Goal: Task Accomplishment & Management: Manage account settings

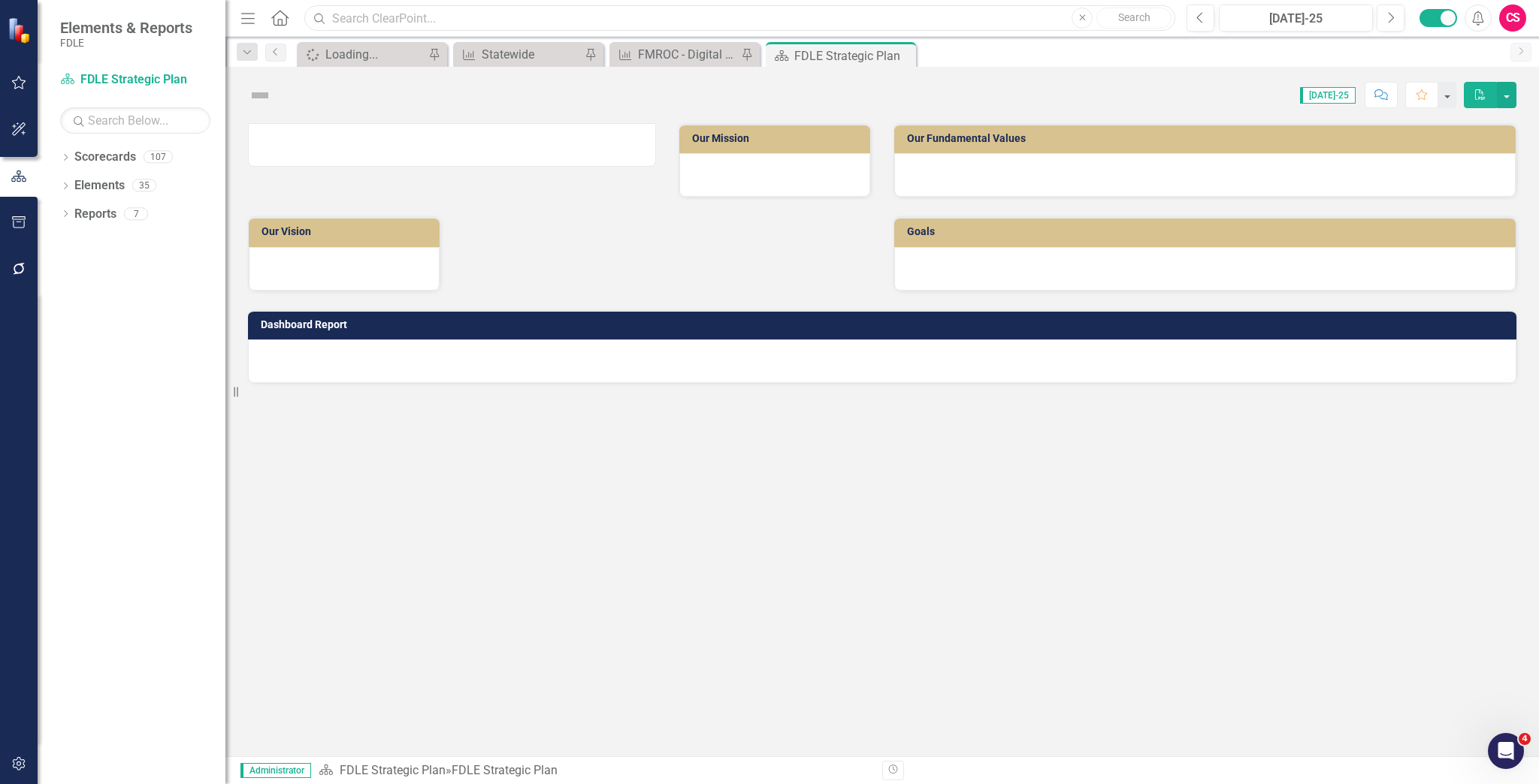
click at [380, 21] on input "text" at bounding box center [740, 18] width 871 height 26
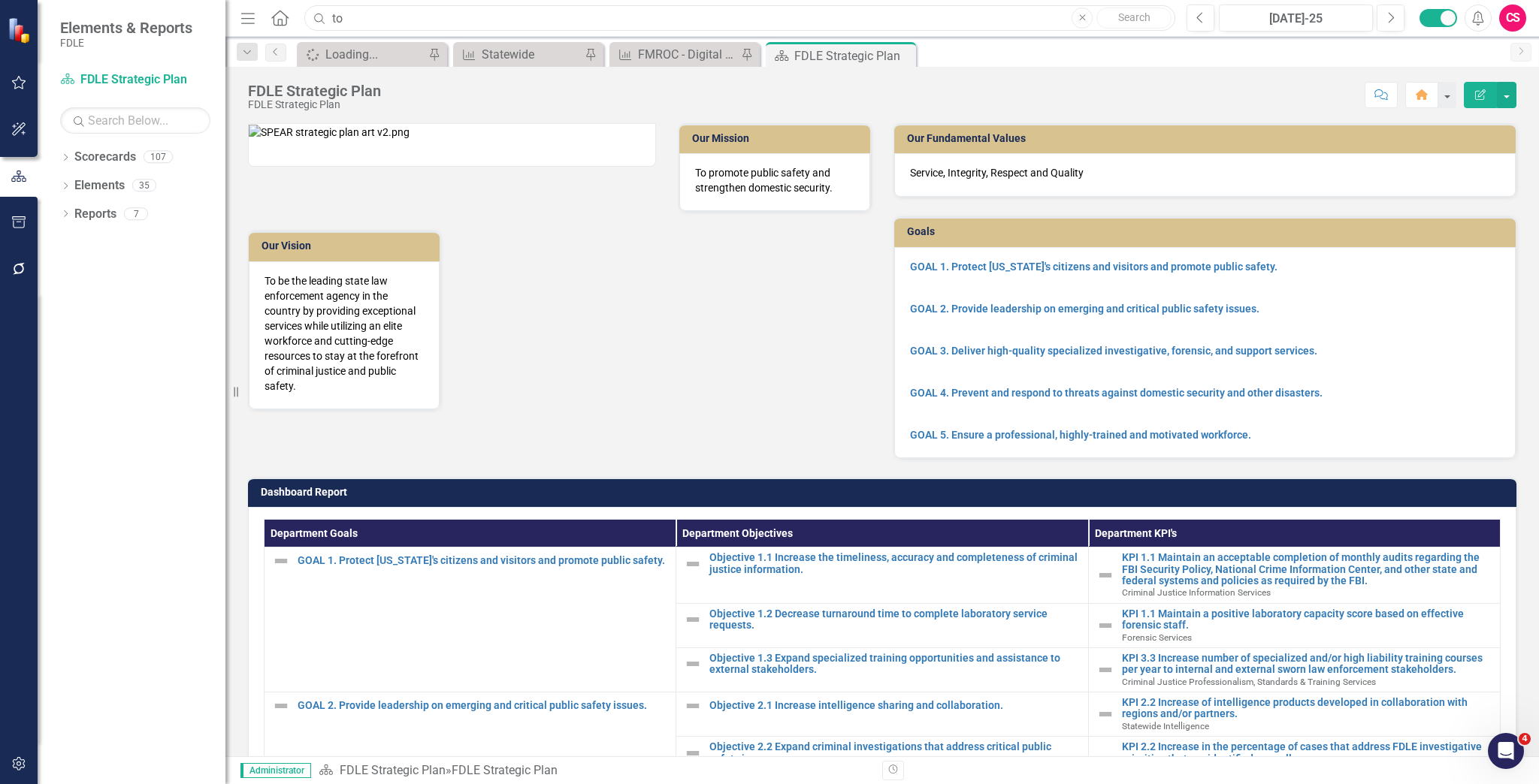
type input "t"
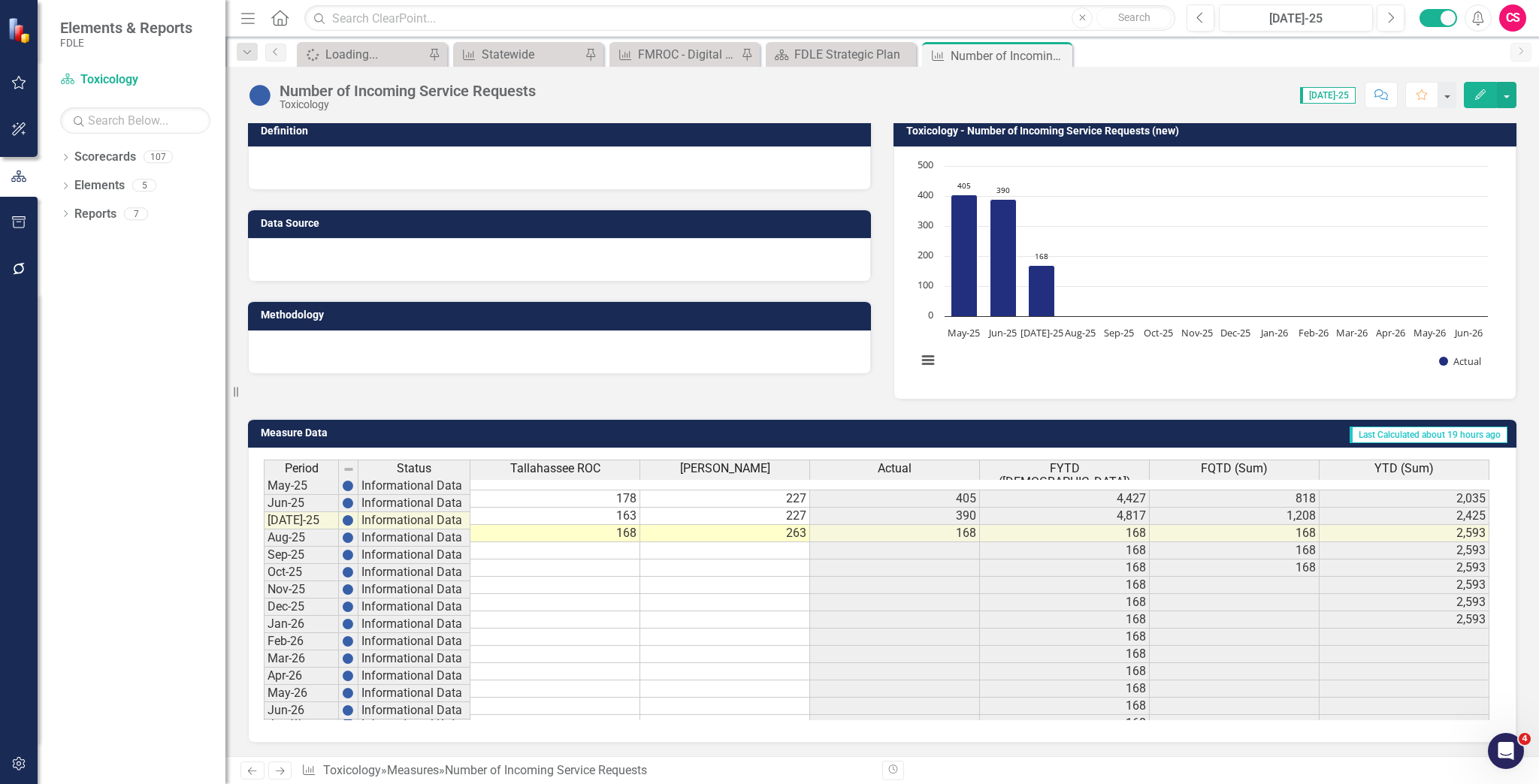
scroll to position [120, 0]
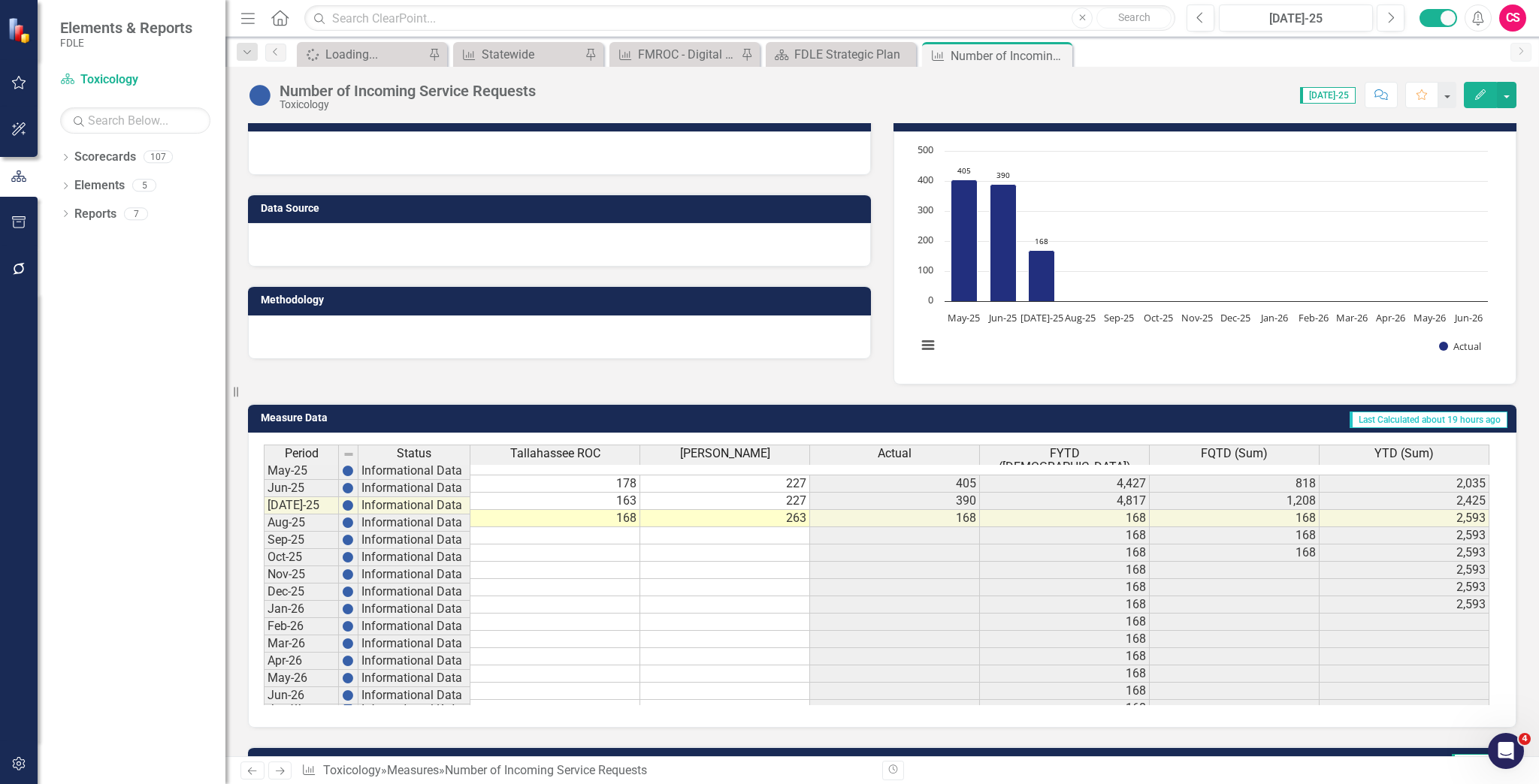
click at [1476, 106] on button "Edit" at bounding box center [1481, 95] width 33 height 26
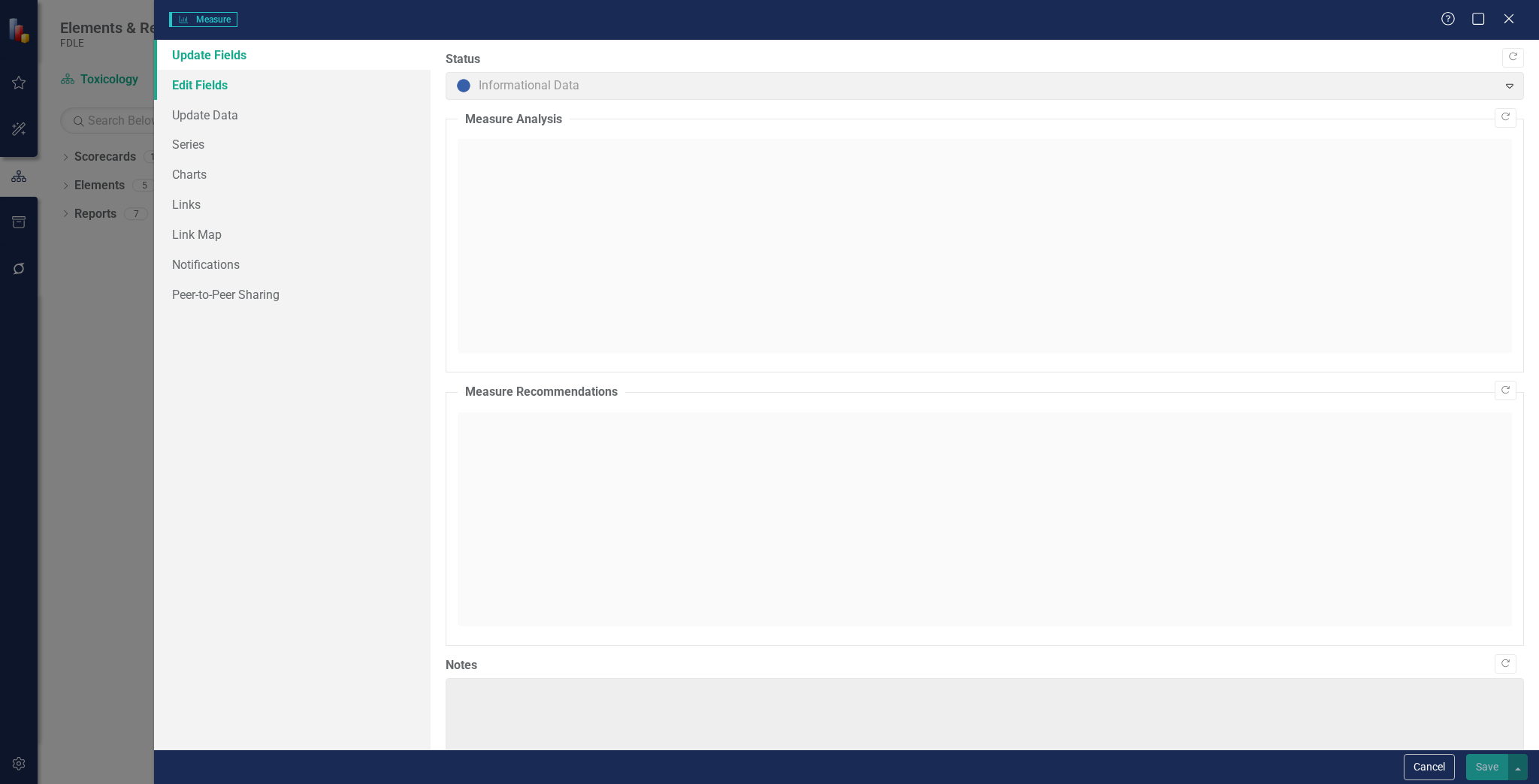
click at [189, 97] on link "Edit Fields" at bounding box center [292, 85] width 277 height 30
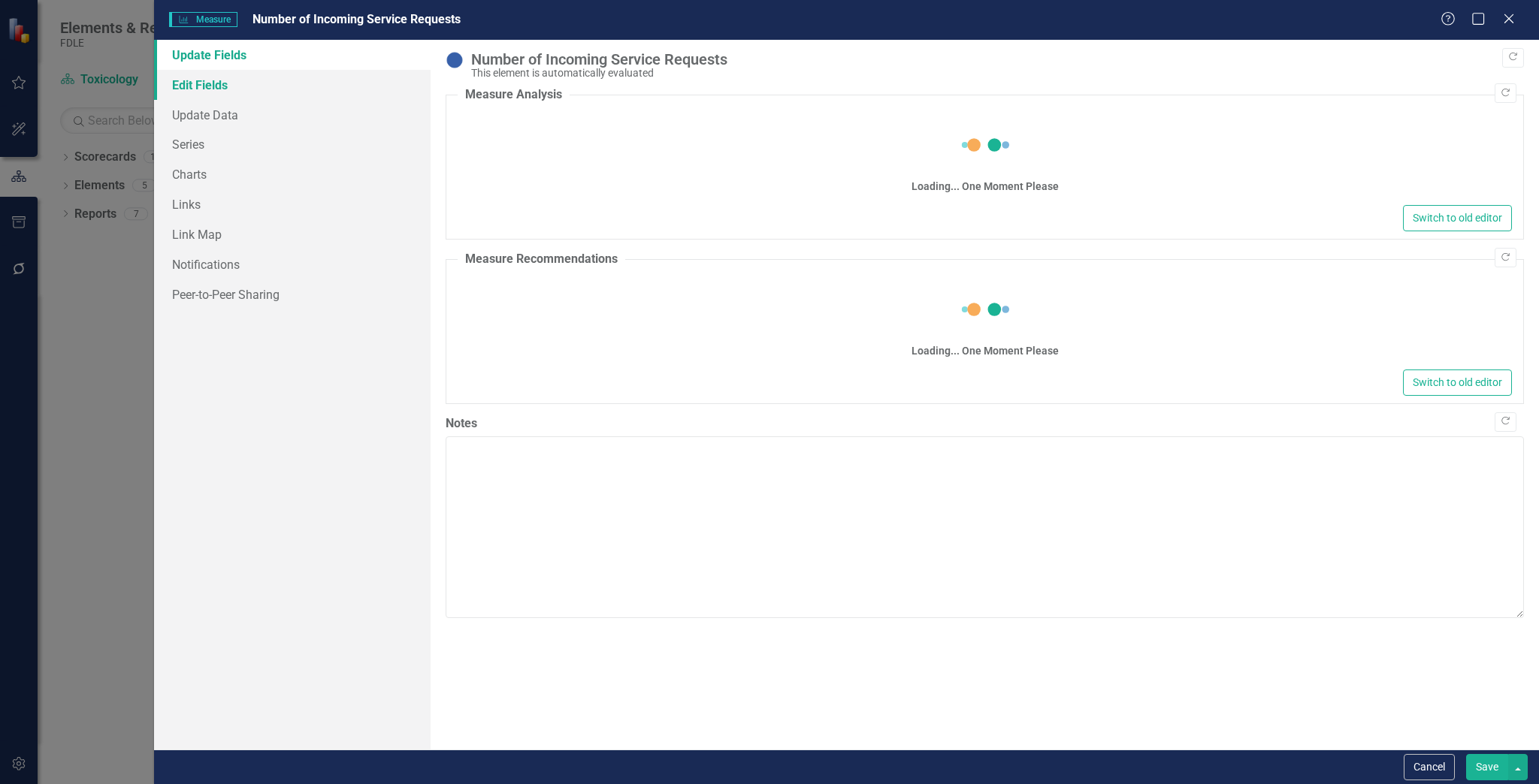
click at [227, 77] on link "Edit Fields" at bounding box center [292, 85] width 277 height 30
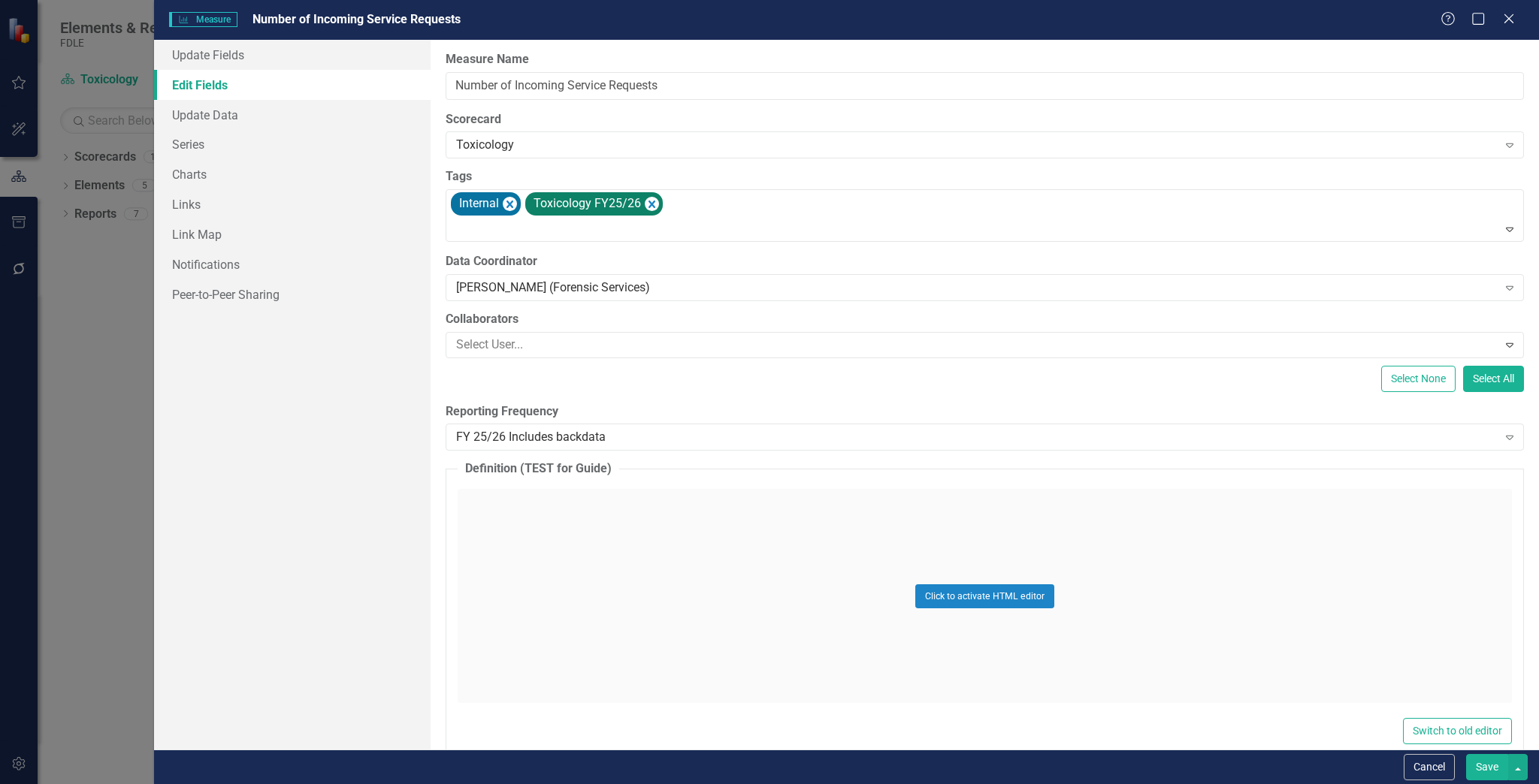
scroll to position [0, 0]
click at [253, 146] on link "Series" at bounding box center [292, 144] width 277 height 30
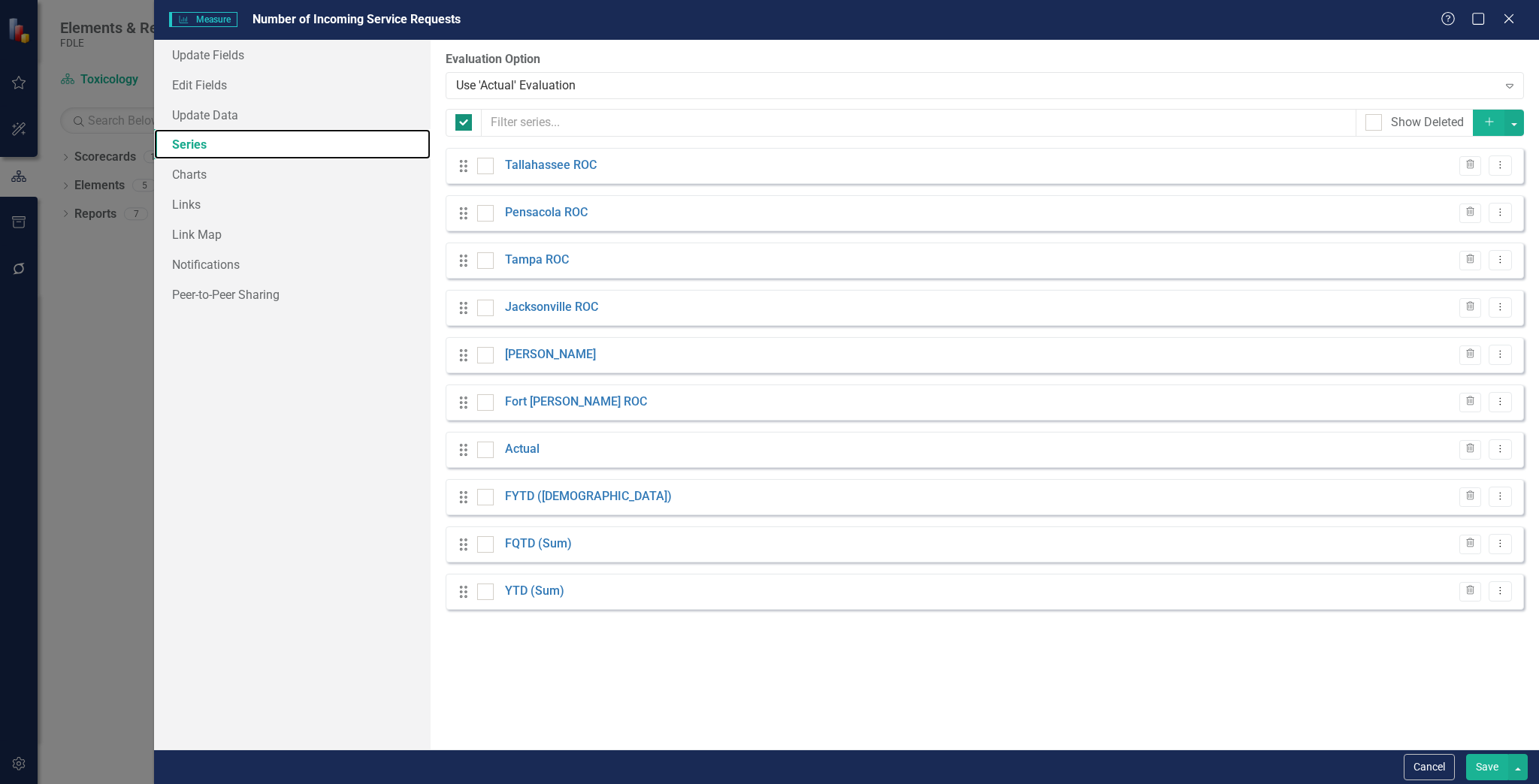
checkbox input "false"
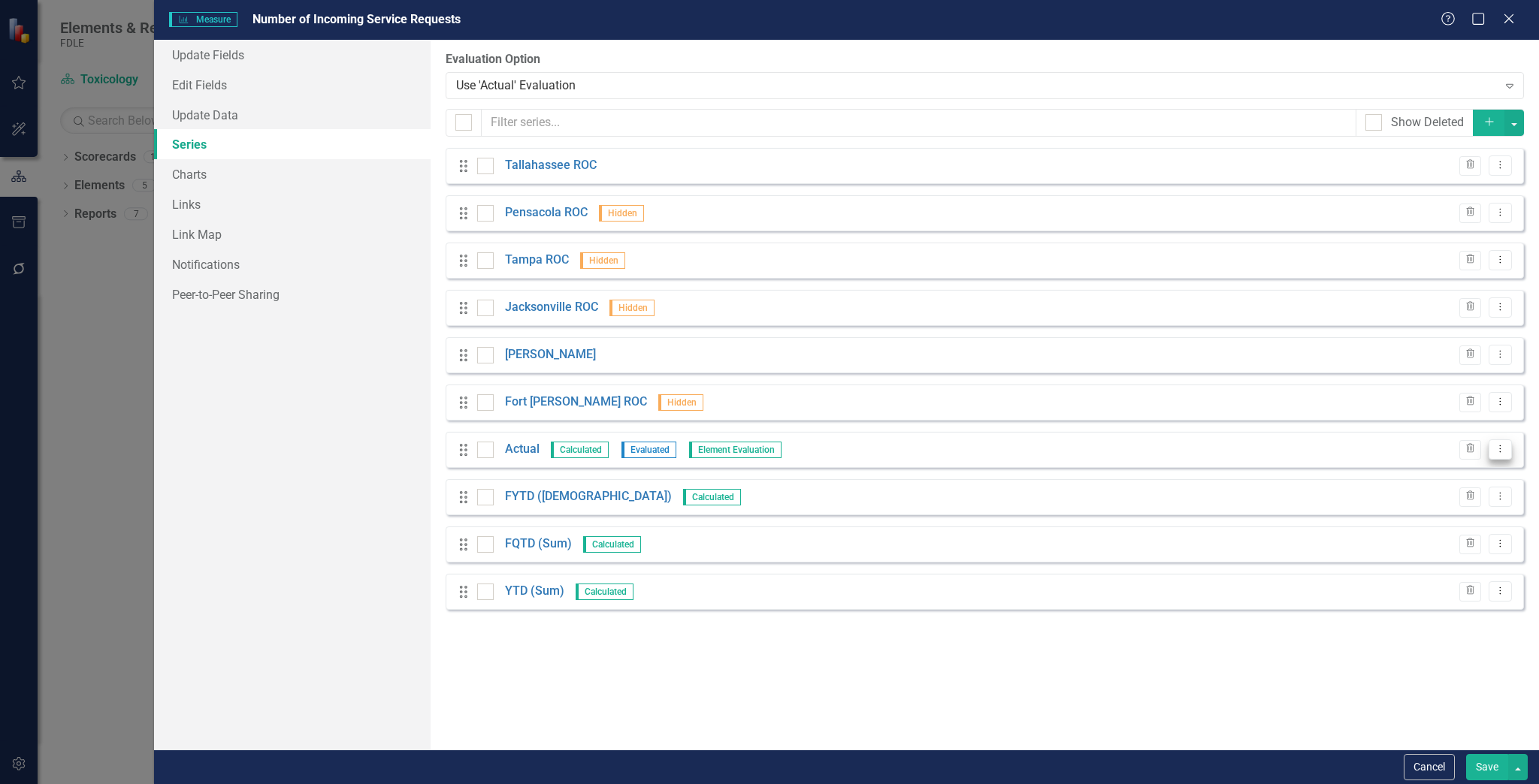
click at [1504, 443] on button "Dropdown Menu" at bounding box center [1500, 449] width 23 height 21
click at [1357, 480] on link "Edit Edit Measure Series" at bounding box center [1425, 475] width 170 height 28
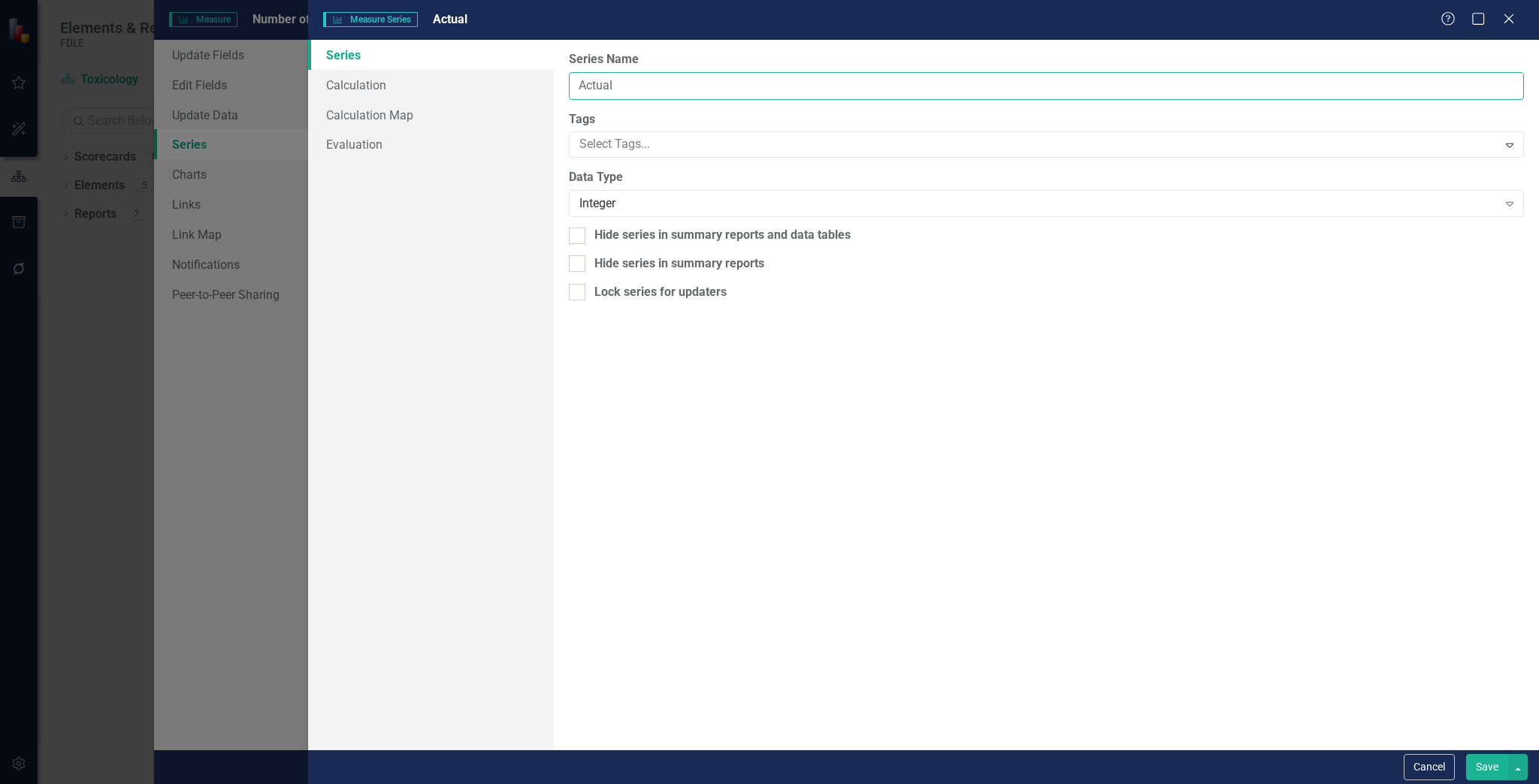
click at [655, 84] on input "Actual" at bounding box center [1046, 86] width 955 height 28
type input "Actual - old"
click at [1481, 765] on button "Save" at bounding box center [1486, 768] width 42 height 26
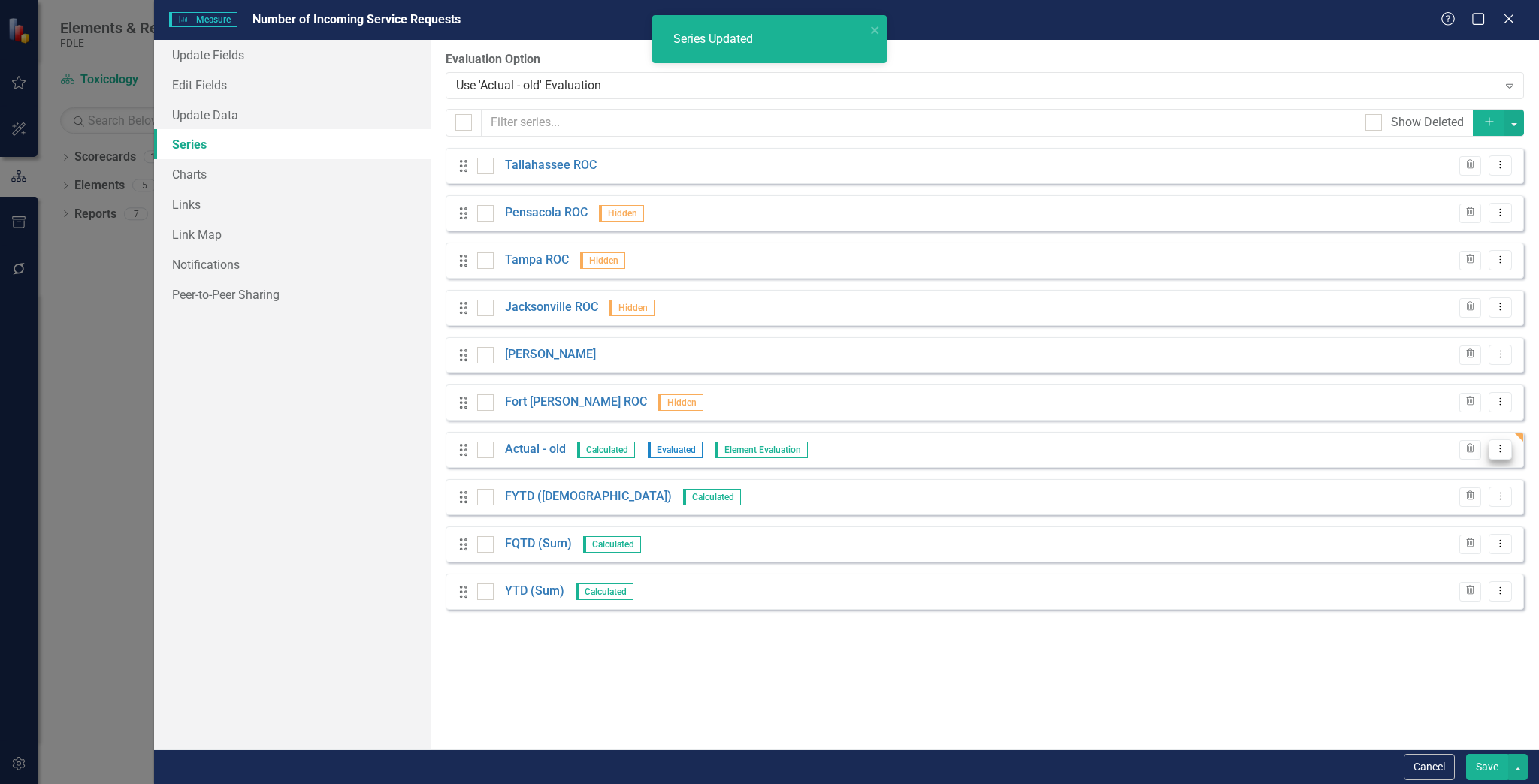
click at [1499, 453] on button "Dropdown Menu" at bounding box center [1500, 449] width 23 height 21
click at [1422, 481] on link "Edit Edit Measure Series" at bounding box center [1425, 475] width 170 height 28
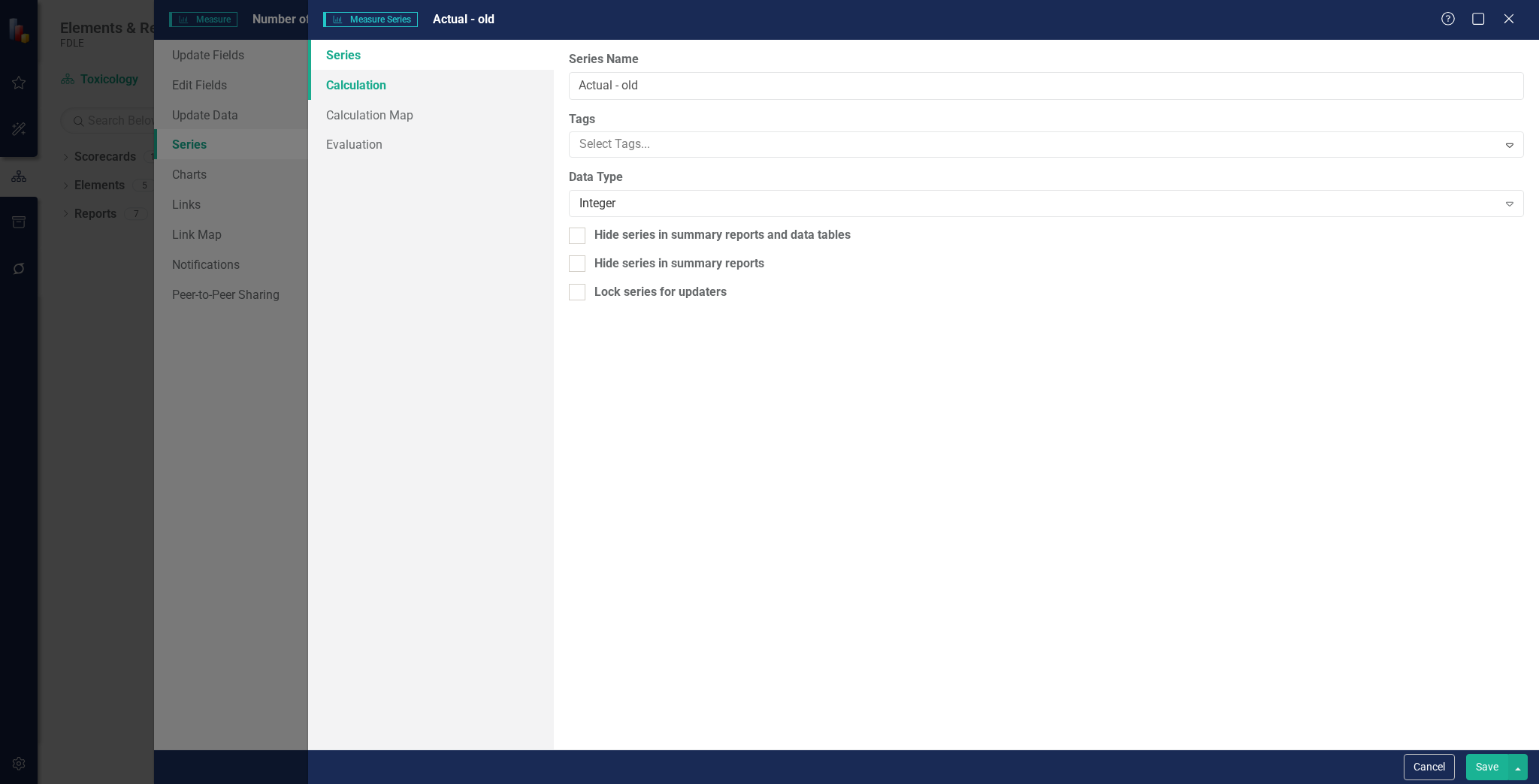
click at [398, 84] on link "Calculation" at bounding box center [430, 85] width 246 height 30
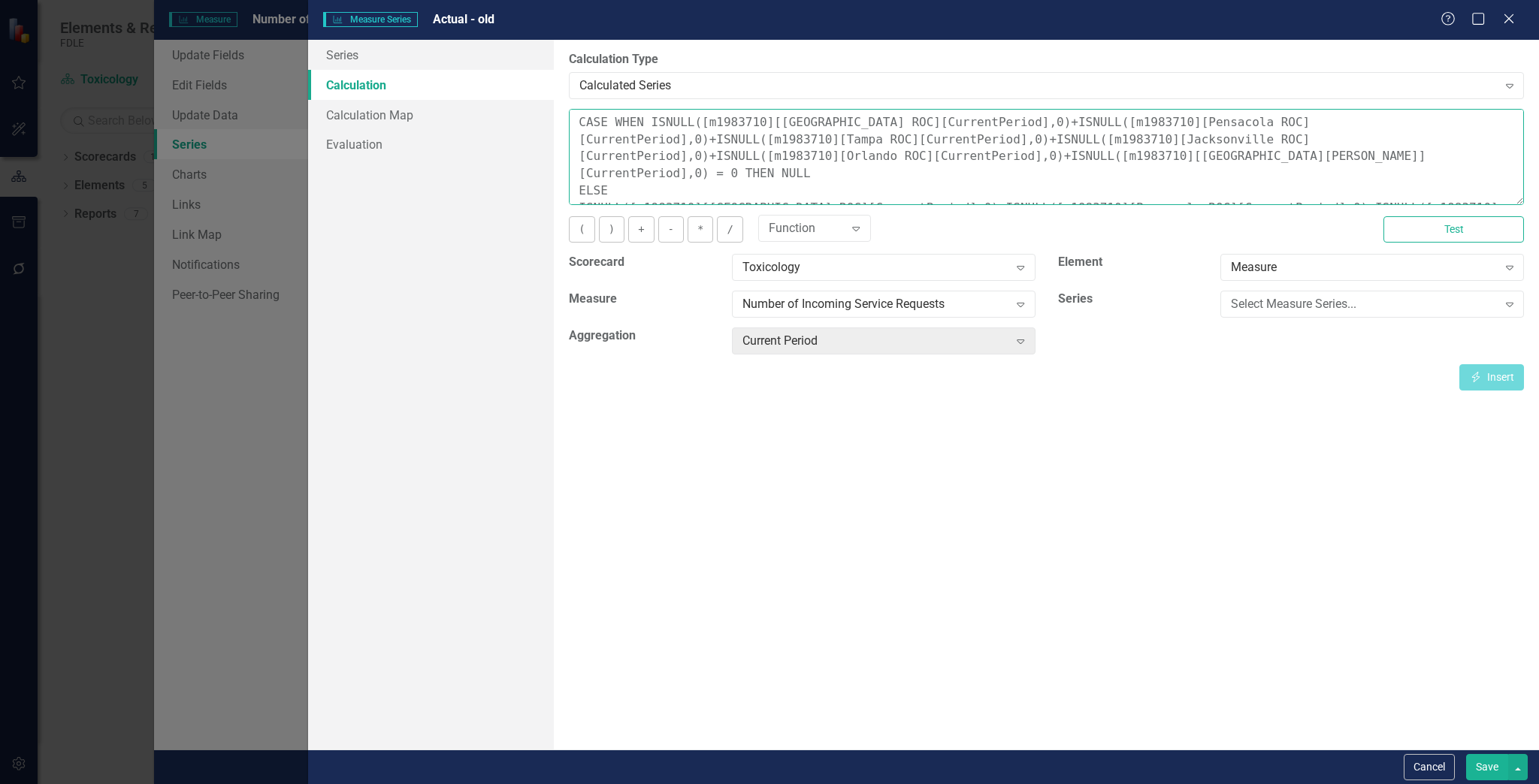
scroll to position [51, 0]
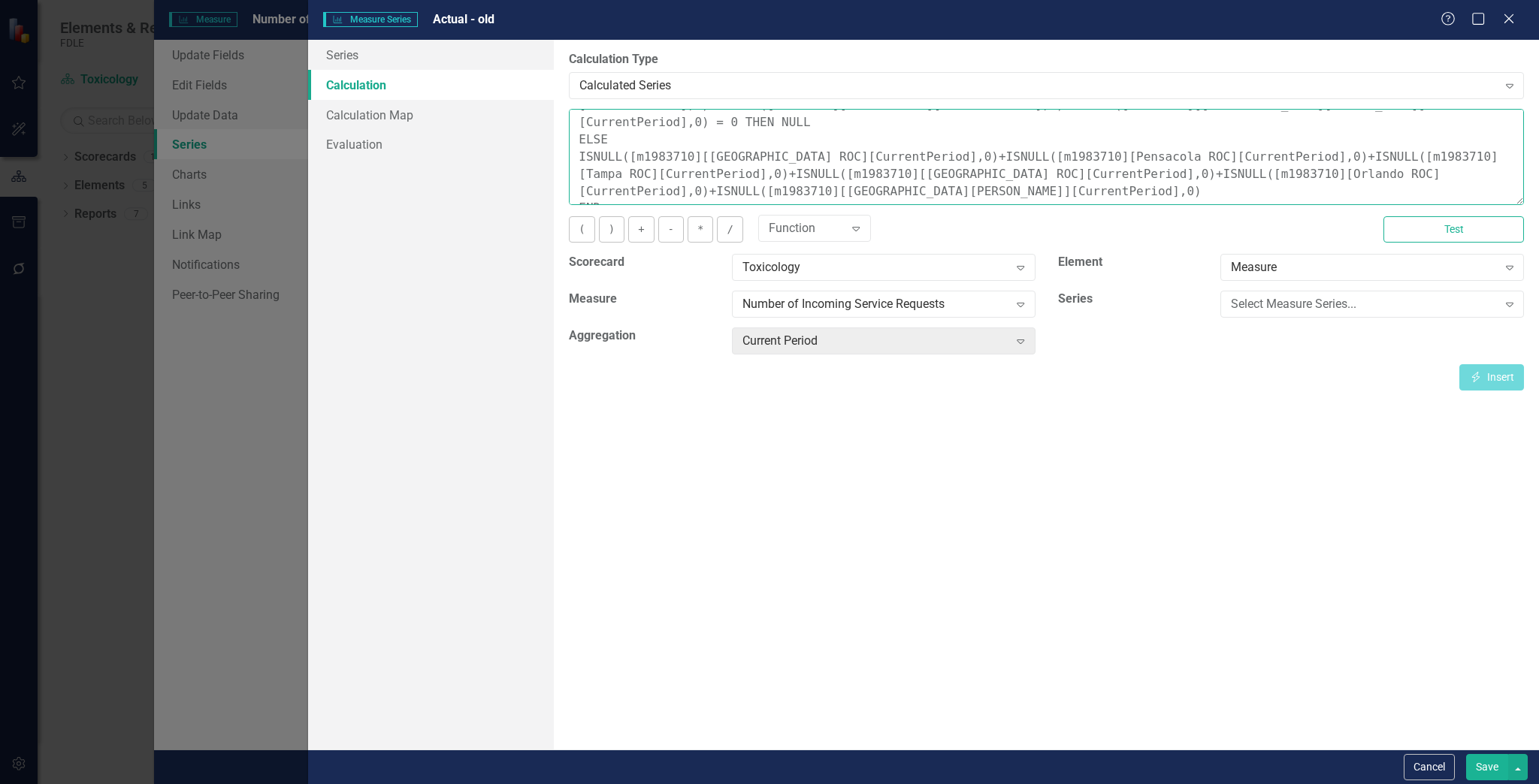
drag, startPoint x: 572, startPoint y: 117, endPoint x: 1067, endPoint y: 380, distance: 560.5
click at [1076, 406] on div "By default, series in ClearPoint are not calculated. So, if you leave the form …" at bounding box center [1046, 394] width 985 height 710
click at [1426, 756] on button "Cancel" at bounding box center [1430, 768] width 51 height 26
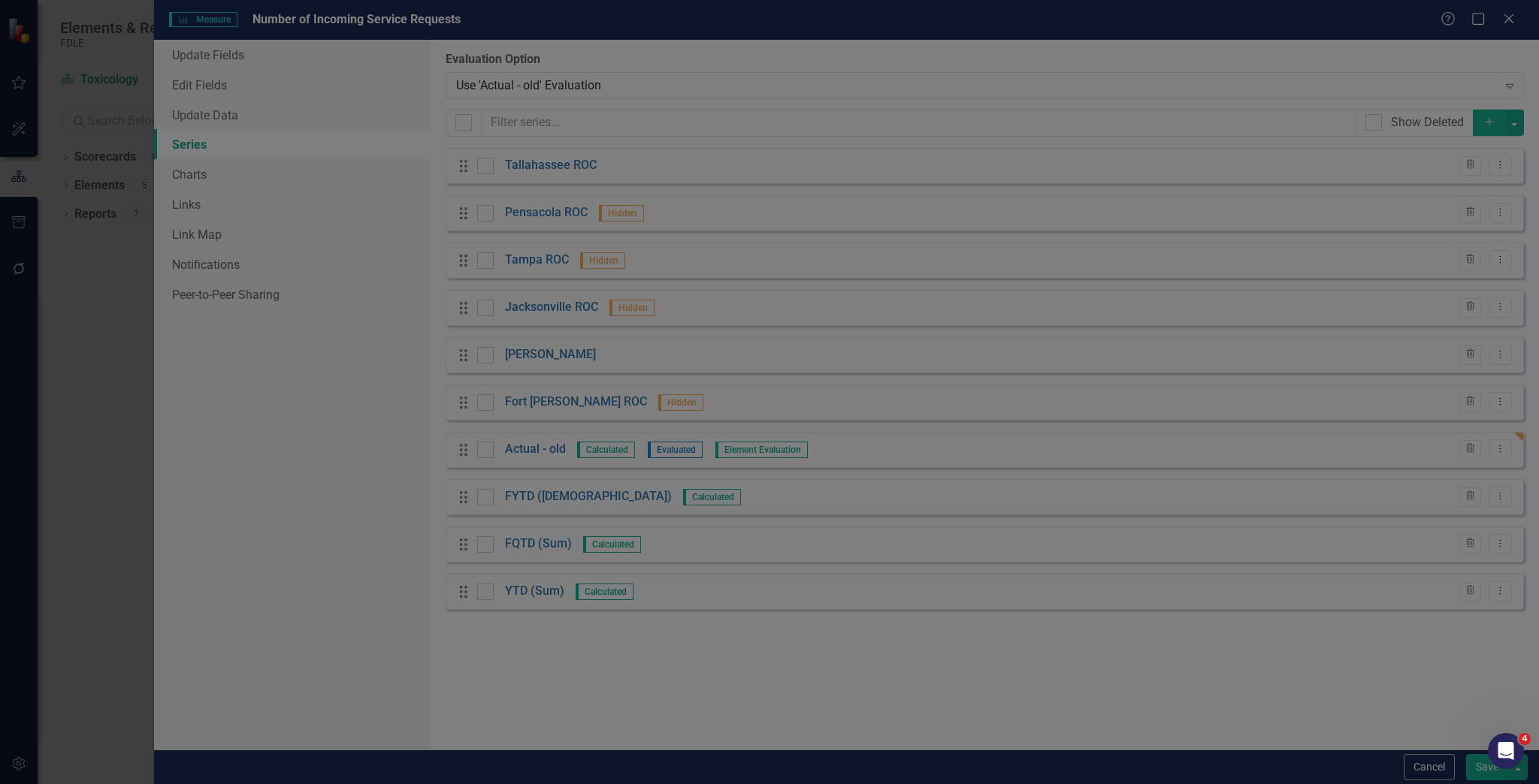
click at [1494, 135] on button "Add" at bounding box center [1490, 123] width 33 height 26
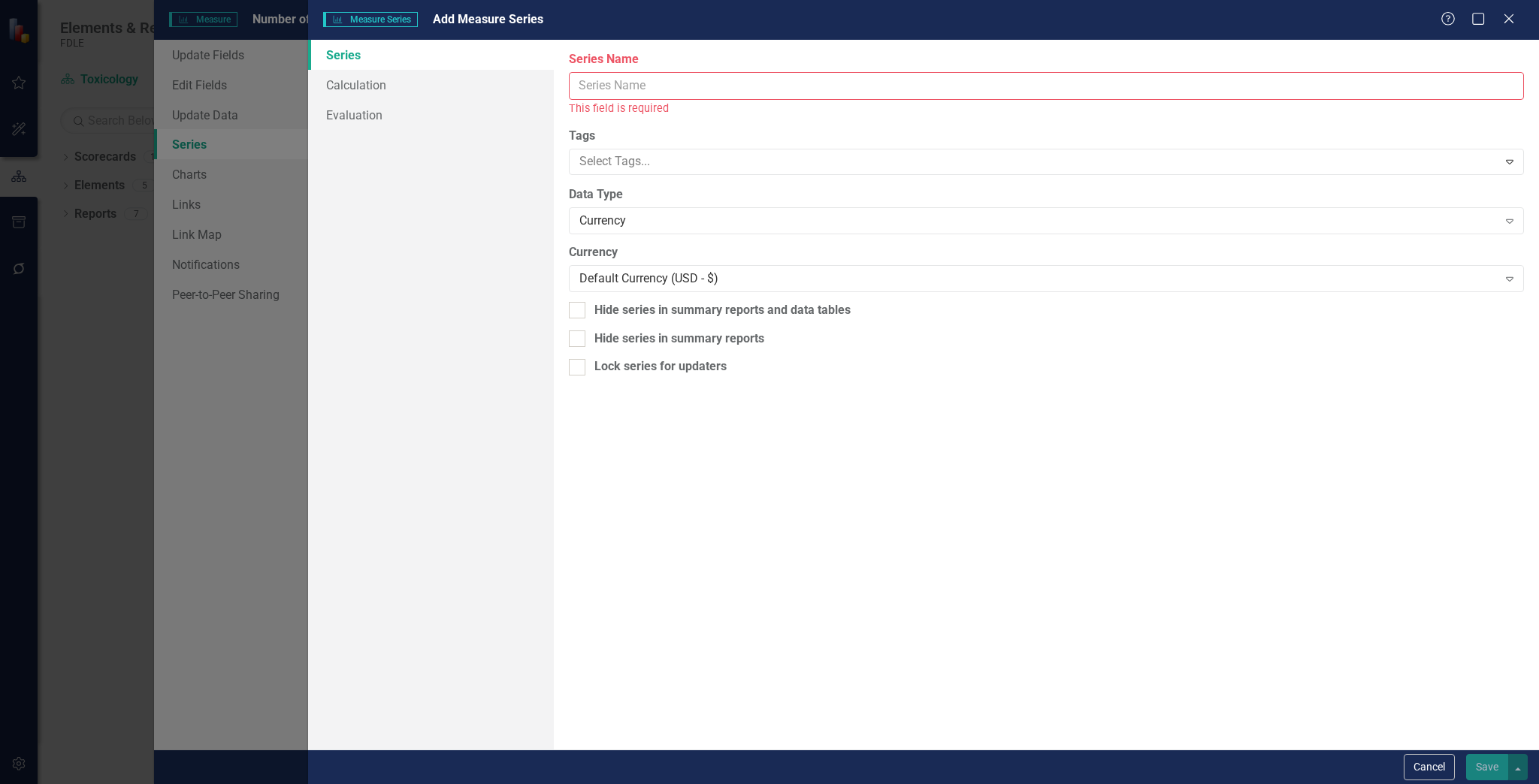
drag, startPoint x: 1443, startPoint y: 764, endPoint x: 1441, endPoint y: 756, distance: 8.2
click at [1443, 763] on button "Cancel" at bounding box center [1430, 768] width 51 height 26
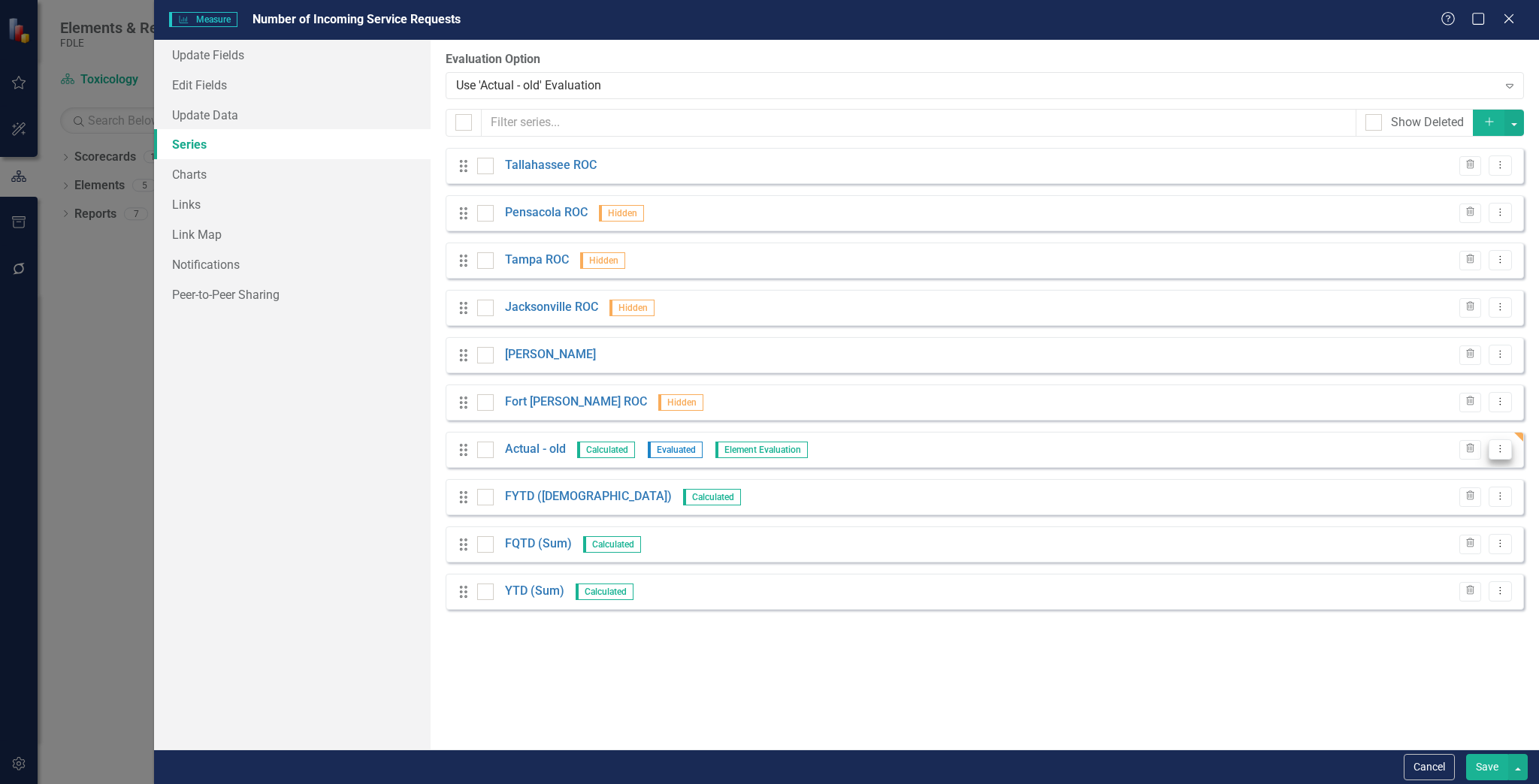
click at [1503, 448] on icon "Dropdown Menu" at bounding box center [1500, 449] width 13 height 10
click at [1353, 471] on icon "Edit" at bounding box center [1355, 474] width 13 height 11
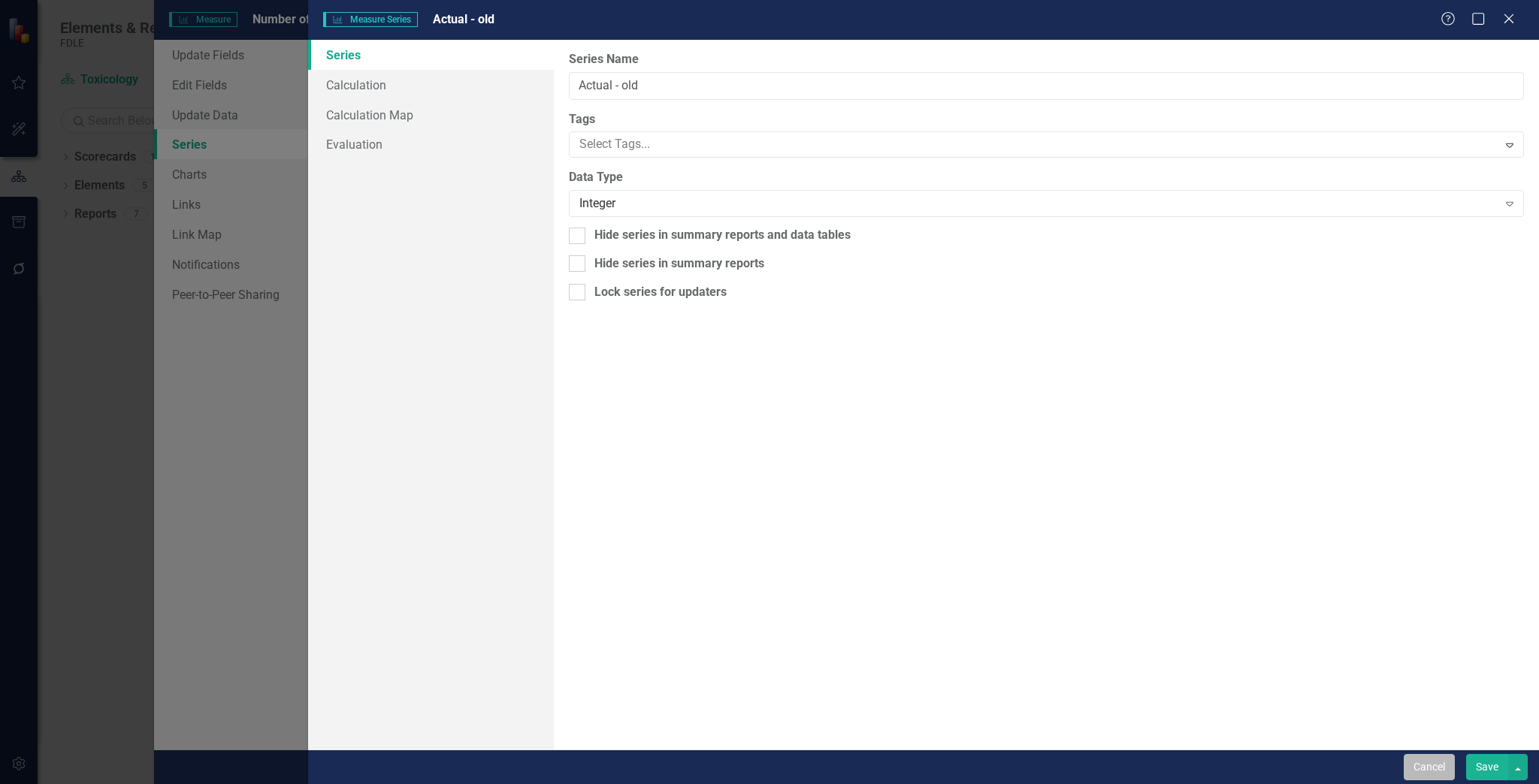
click at [1421, 768] on button "Cancel" at bounding box center [1430, 768] width 51 height 26
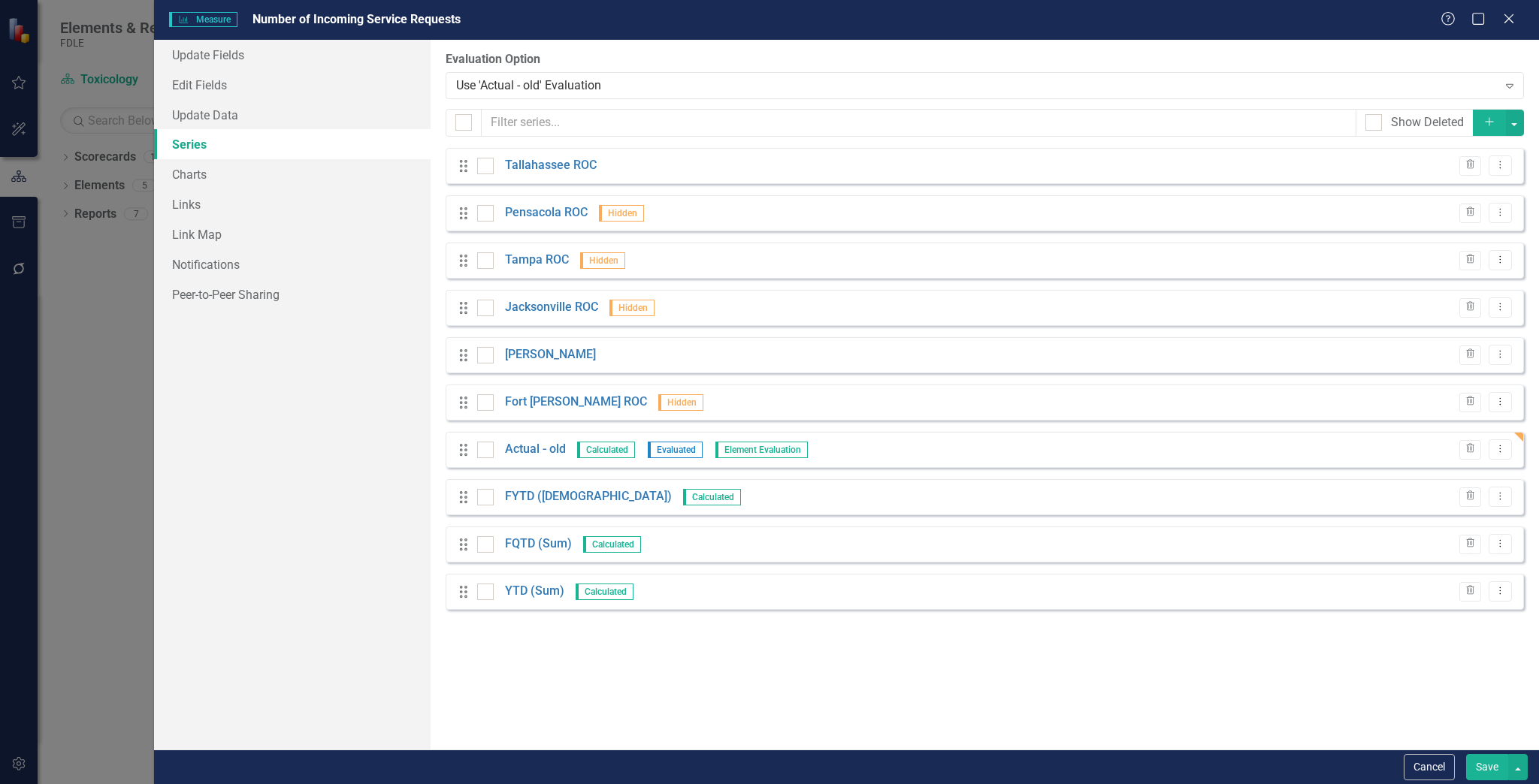
click at [1488, 125] on icon "Add" at bounding box center [1489, 122] width 13 height 11
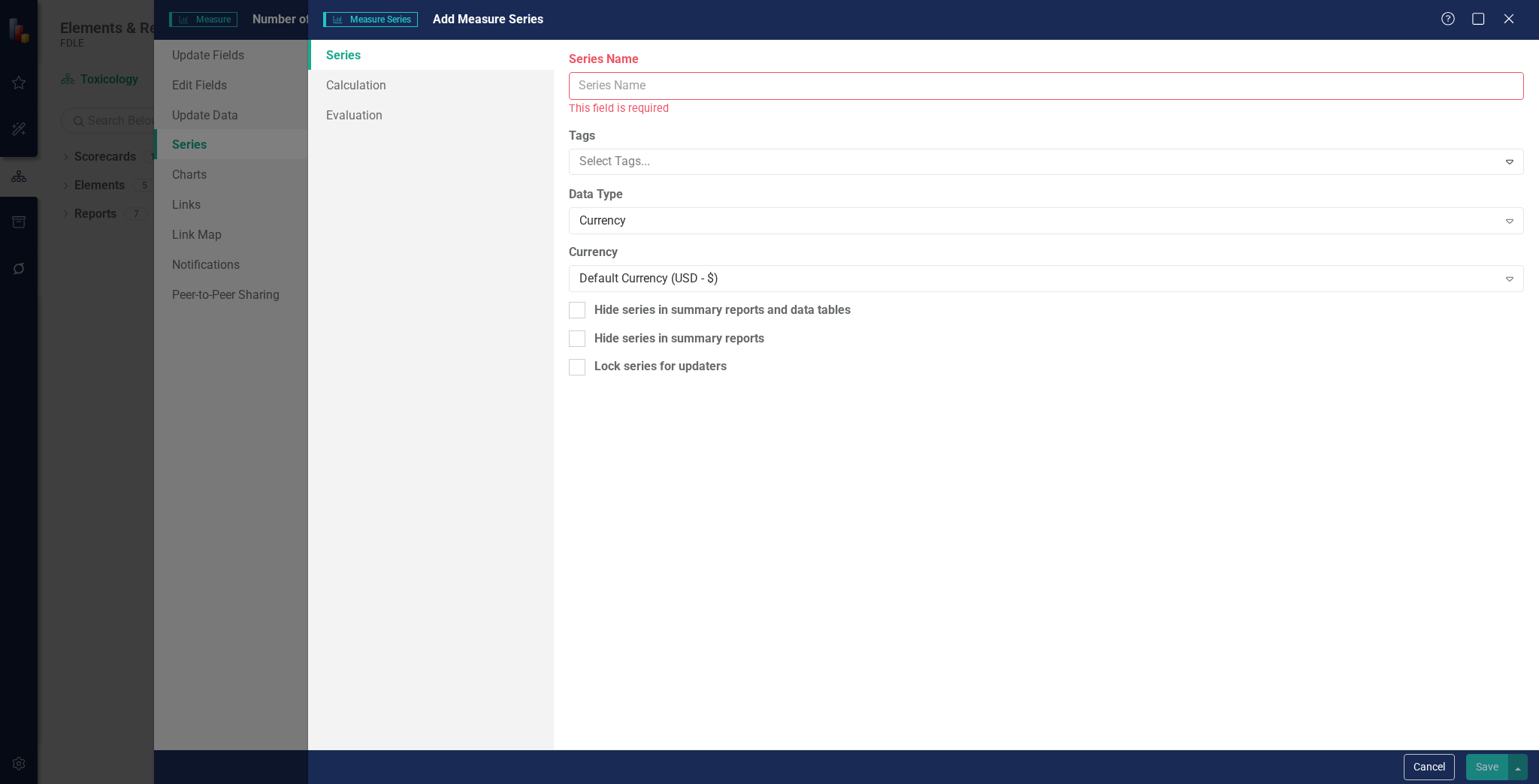
click at [622, 80] on input "Measure Name" at bounding box center [1046, 86] width 955 height 28
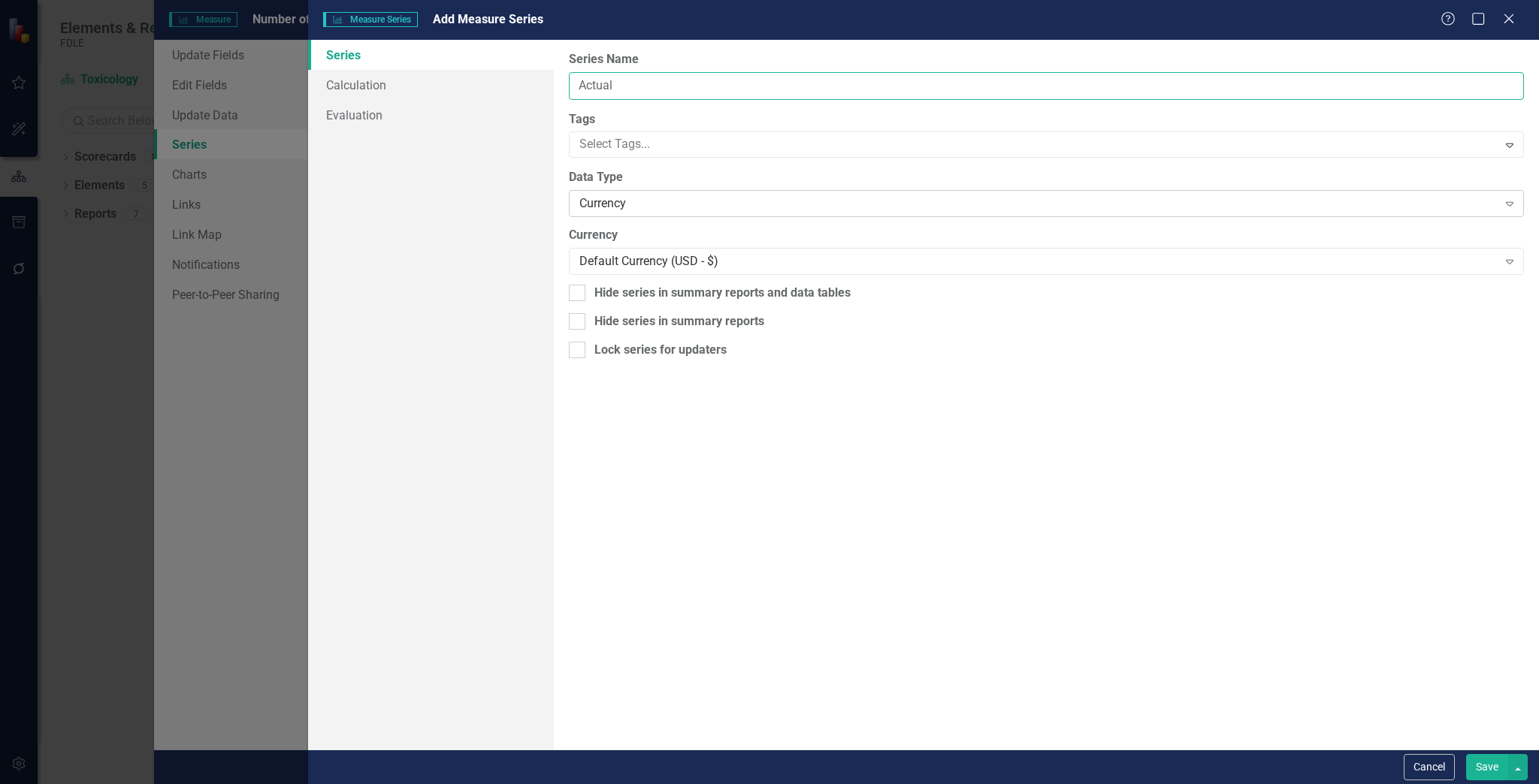
type input "Actual"
click at [607, 211] on div "Currency" at bounding box center [1038, 203] width 918 height 17
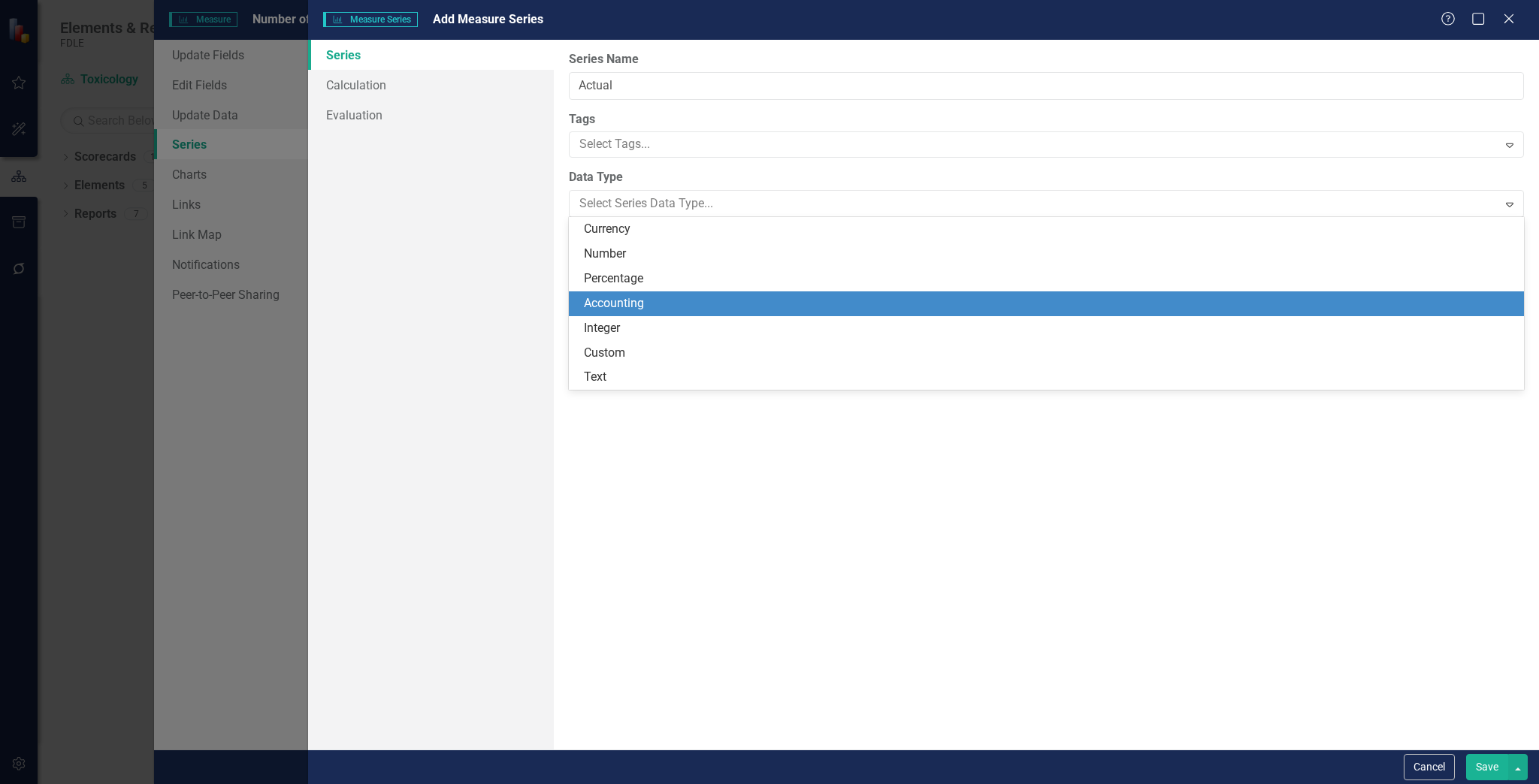
drag, startPoint x: 636, startPoint y: 315, endPoint x: 636, endPoint y: 324, distance: 9.0
click at [636, 323] on div "Integer" at bounding box center [1046, 328] width 955 height 25
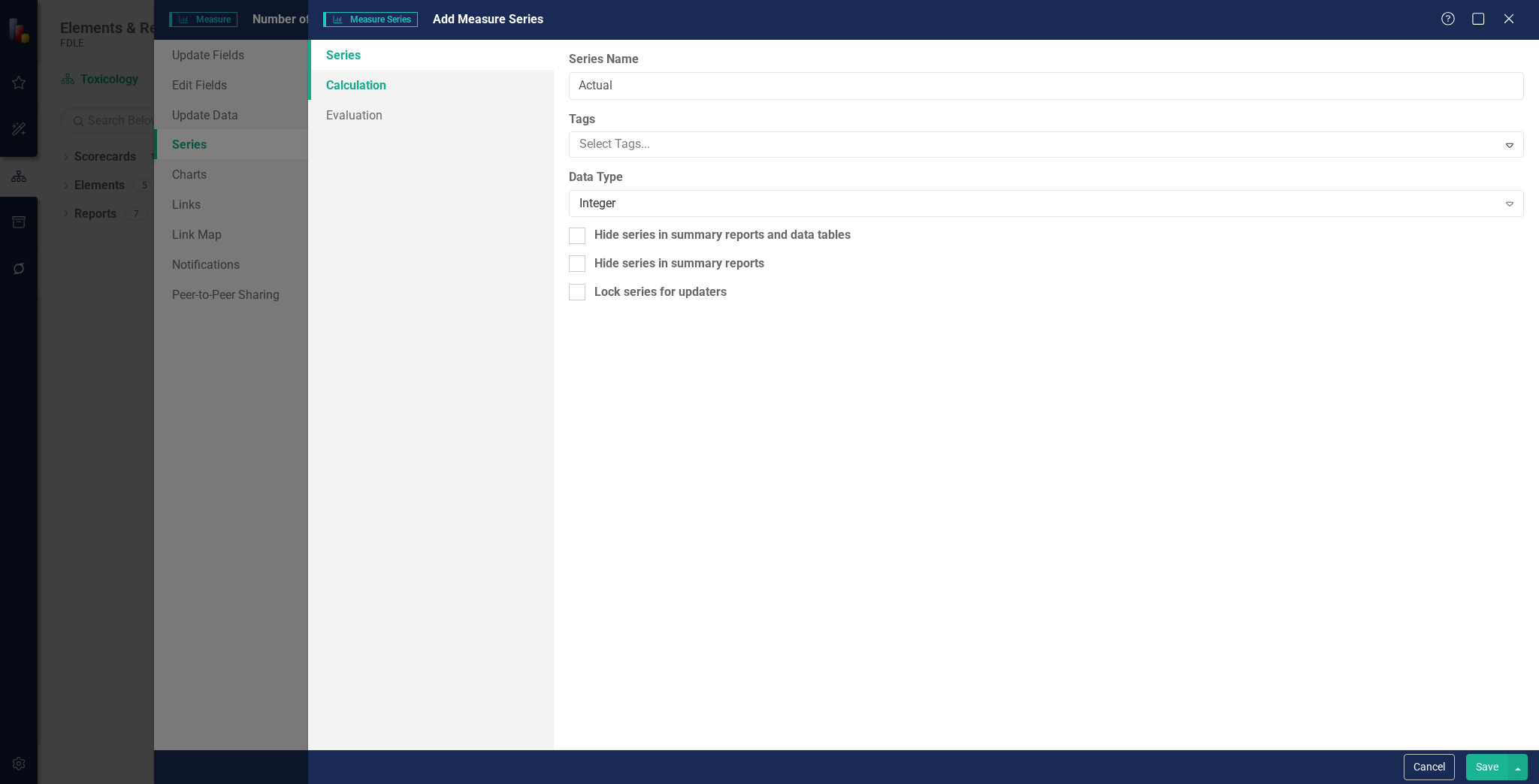
click at [415, 75] on link "Calculation" at bounding box center [430, 85] width 246 height 30
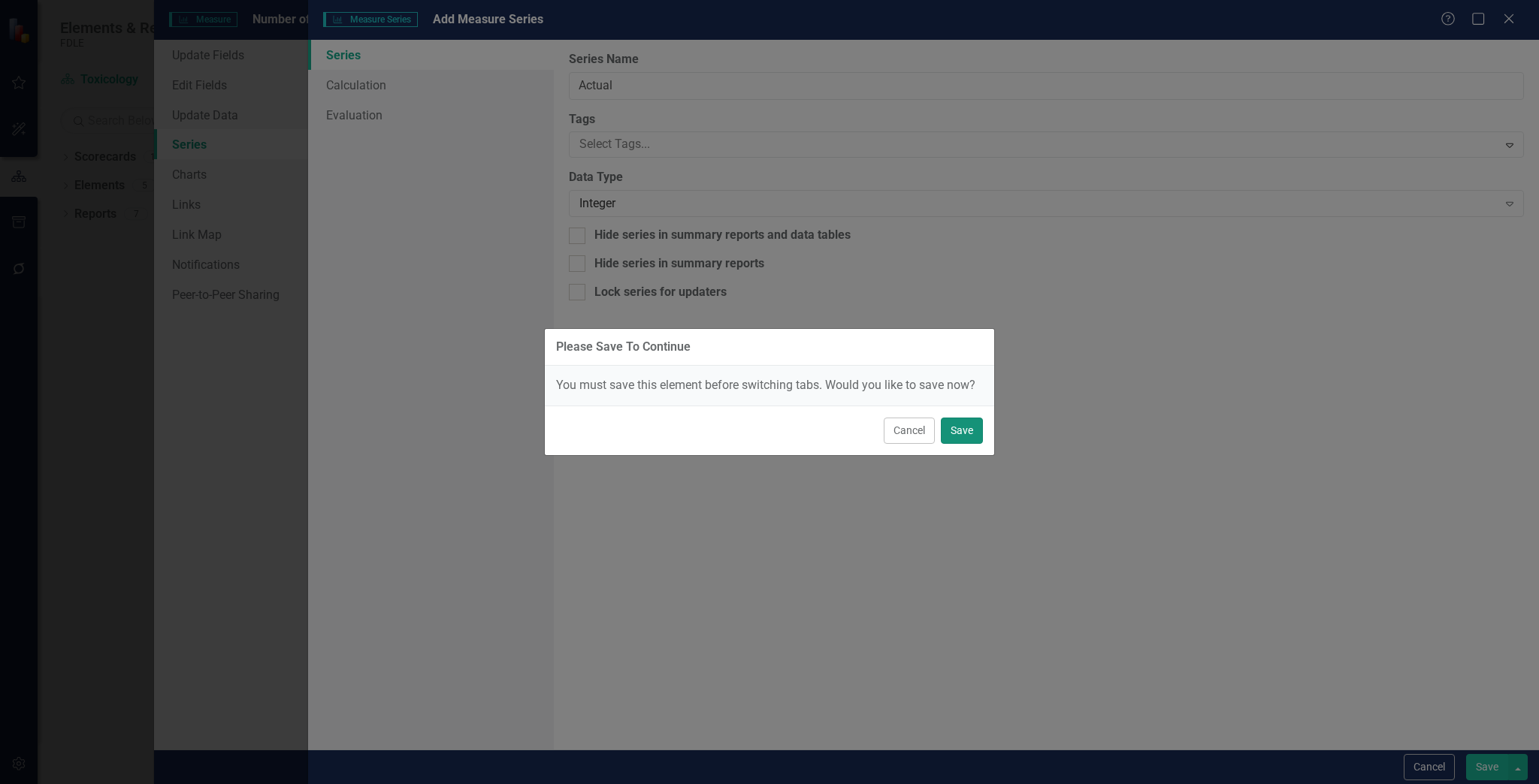
click at [974, 418] on button "Save" at bounding box center [961, 431] width 42 height 26
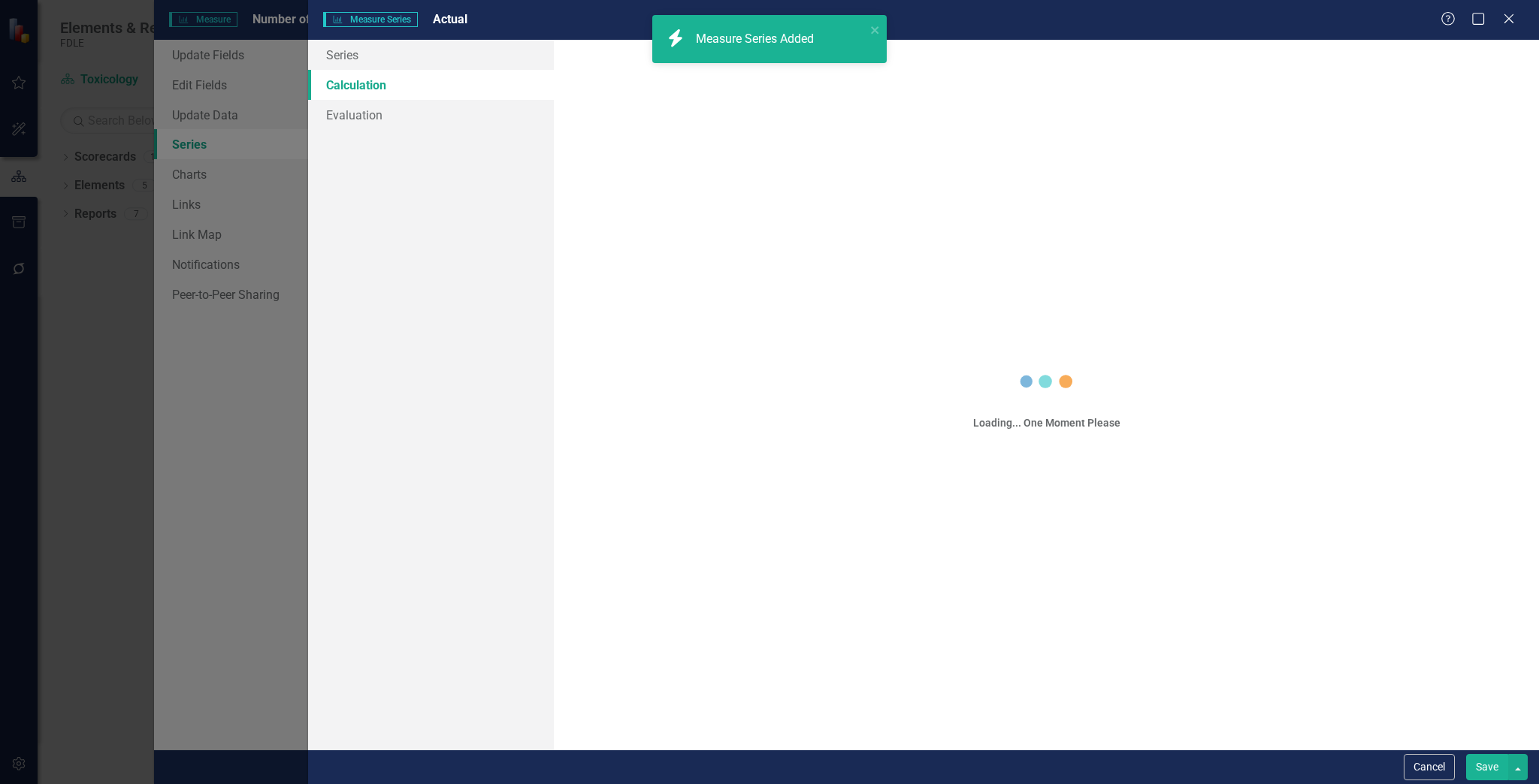
click at [644, 84] on div "Loading... One Moment Please" at bounding box center [1046, 394] width 985 height 710
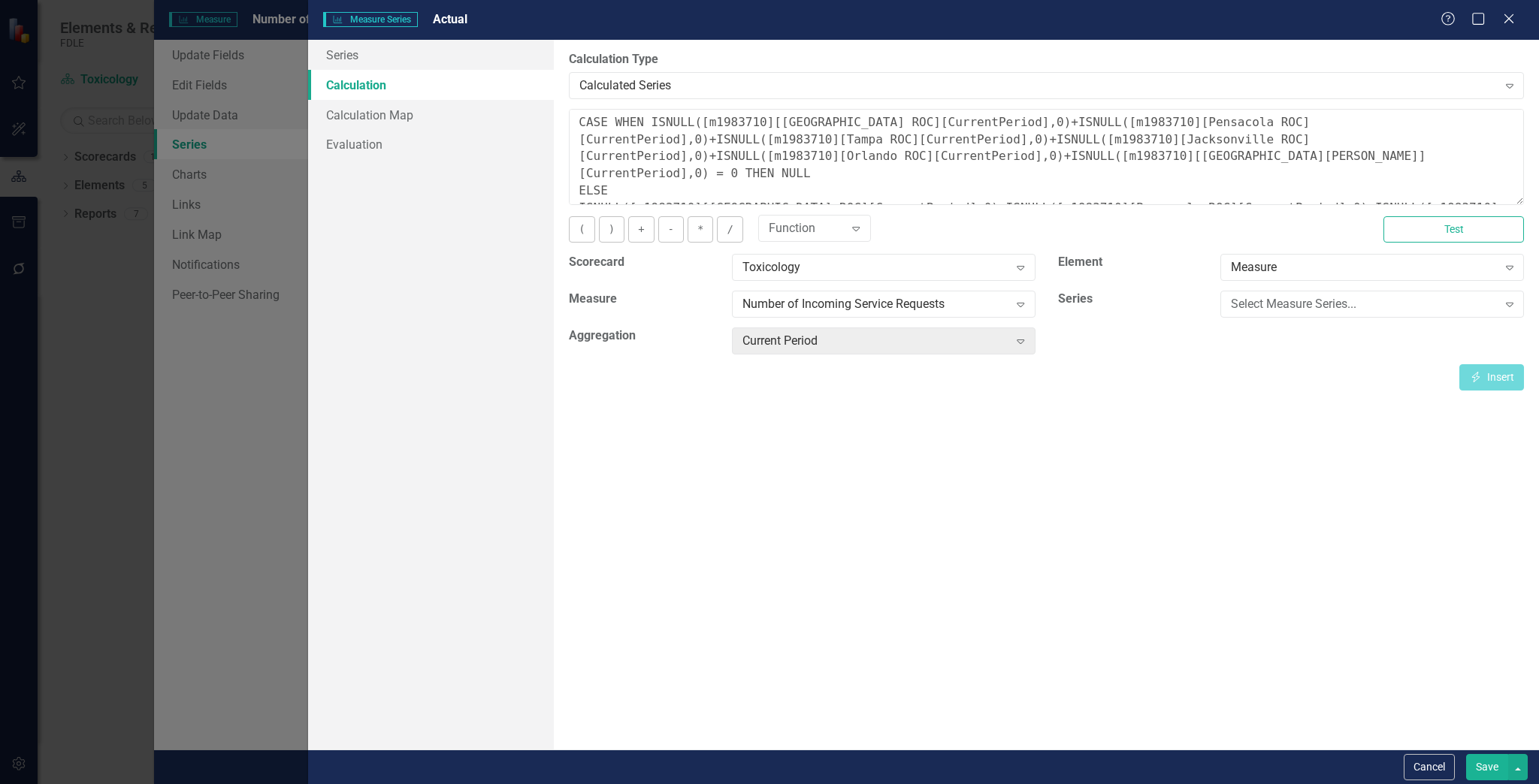
scroll to position [45, 0]
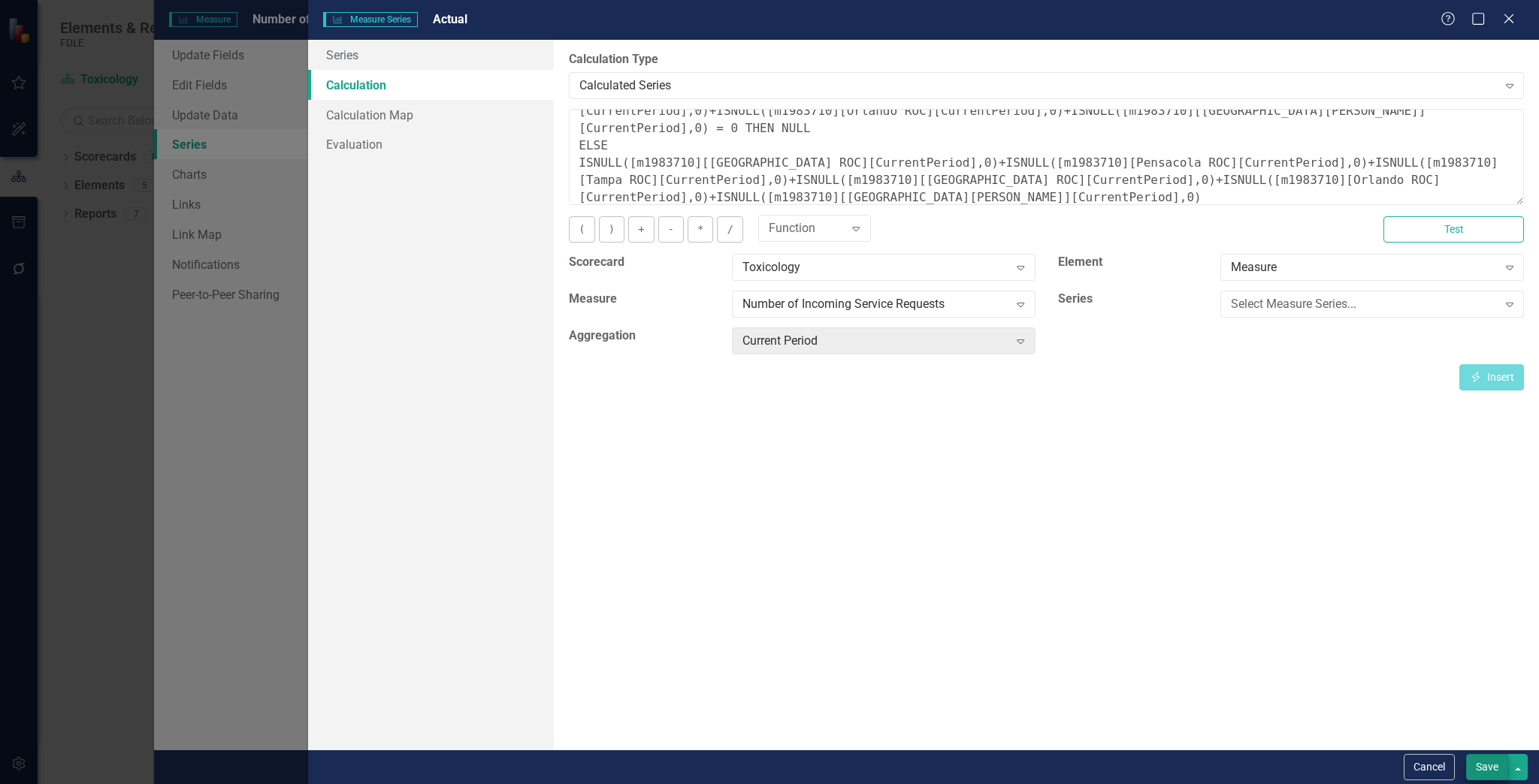
type textarea "CASE WHEN ISNULL([m1983710][[GEOGRAPHIC_DATA] ROC][CurrentPeriod],0)+ISNULL([m1…"
click at [1481, 766] on button "Save" at bounding box center [1486, 768] width 42 height 26
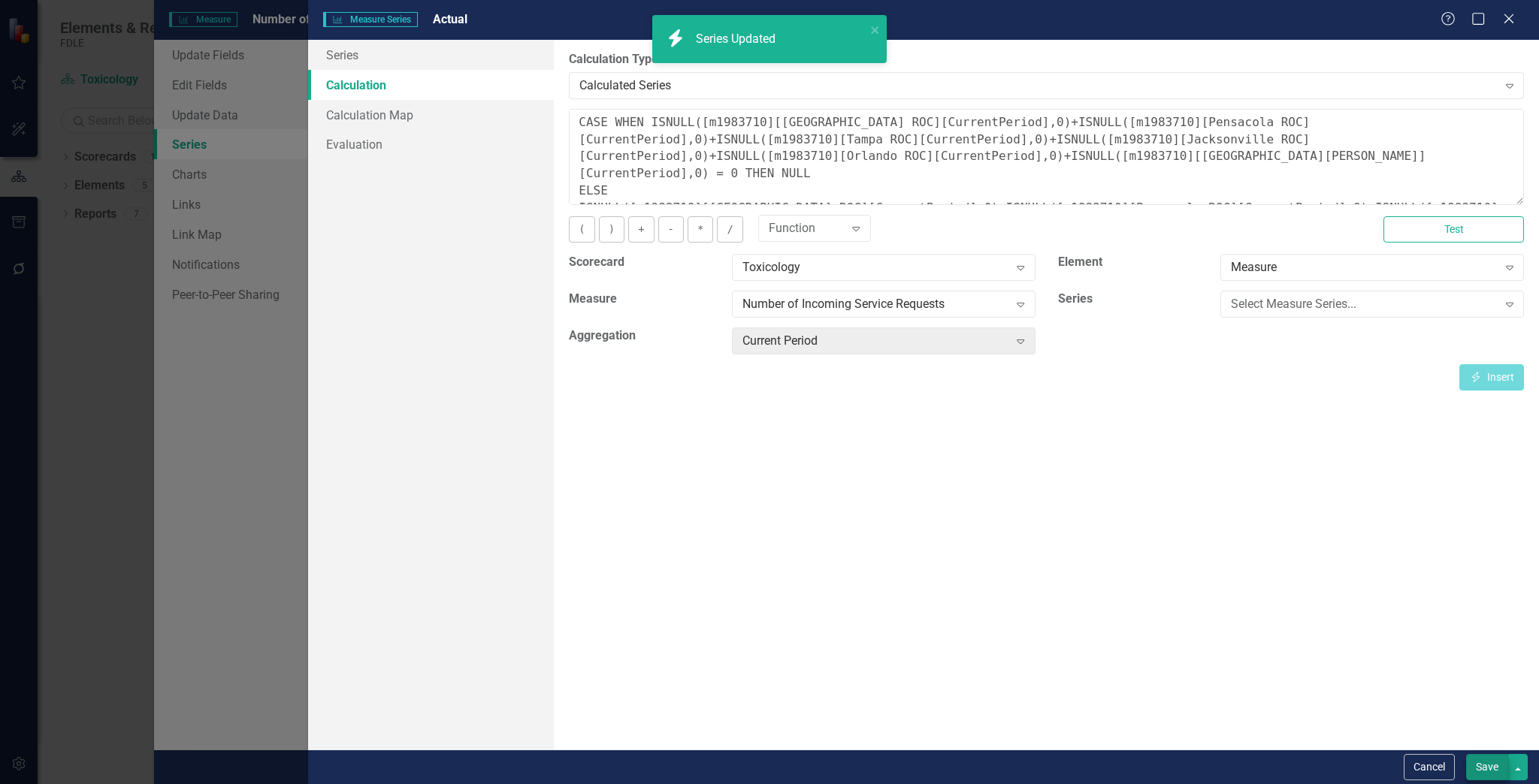
click at [1481, 766] on button "Save" at bounding box center [1486, 768] width 42 height 26
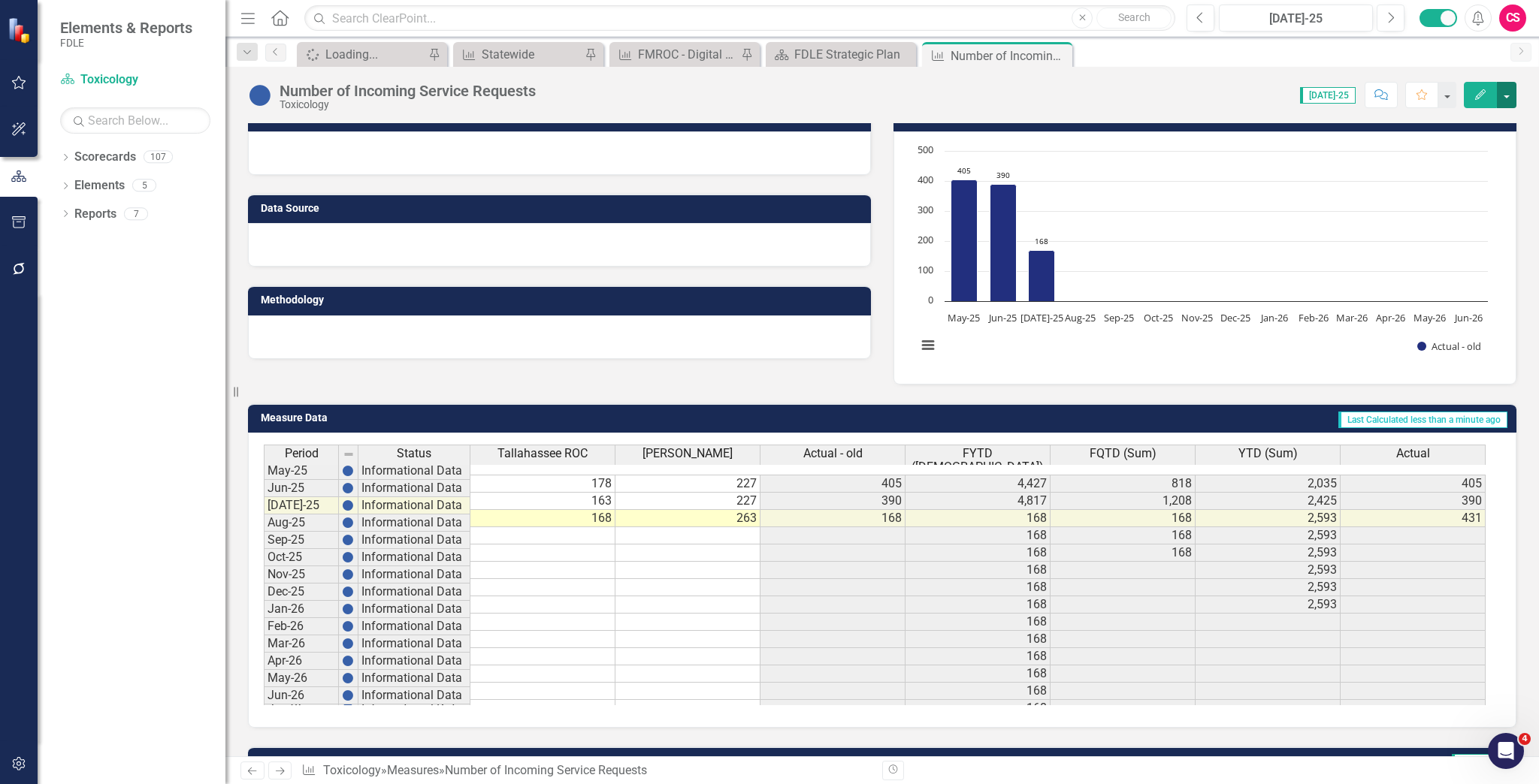
click at [1510, 95] on button "button" at bounding box center [1507, 95] width 20 height 26
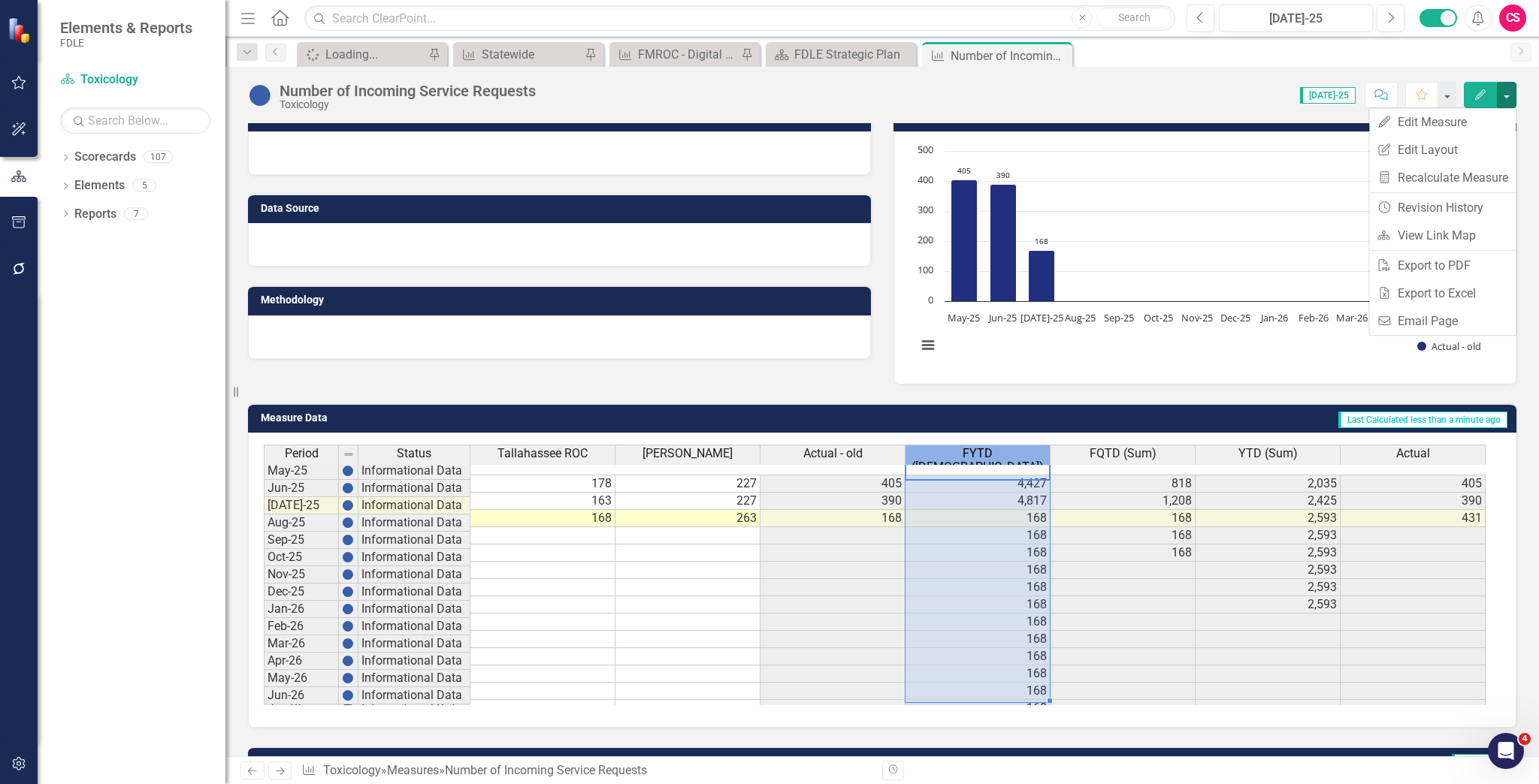
click at [1003, 457] on span "FYTD ([DEMOGRAPHIC_DATA])" at bounding box center [978, 460] width 138 height 26
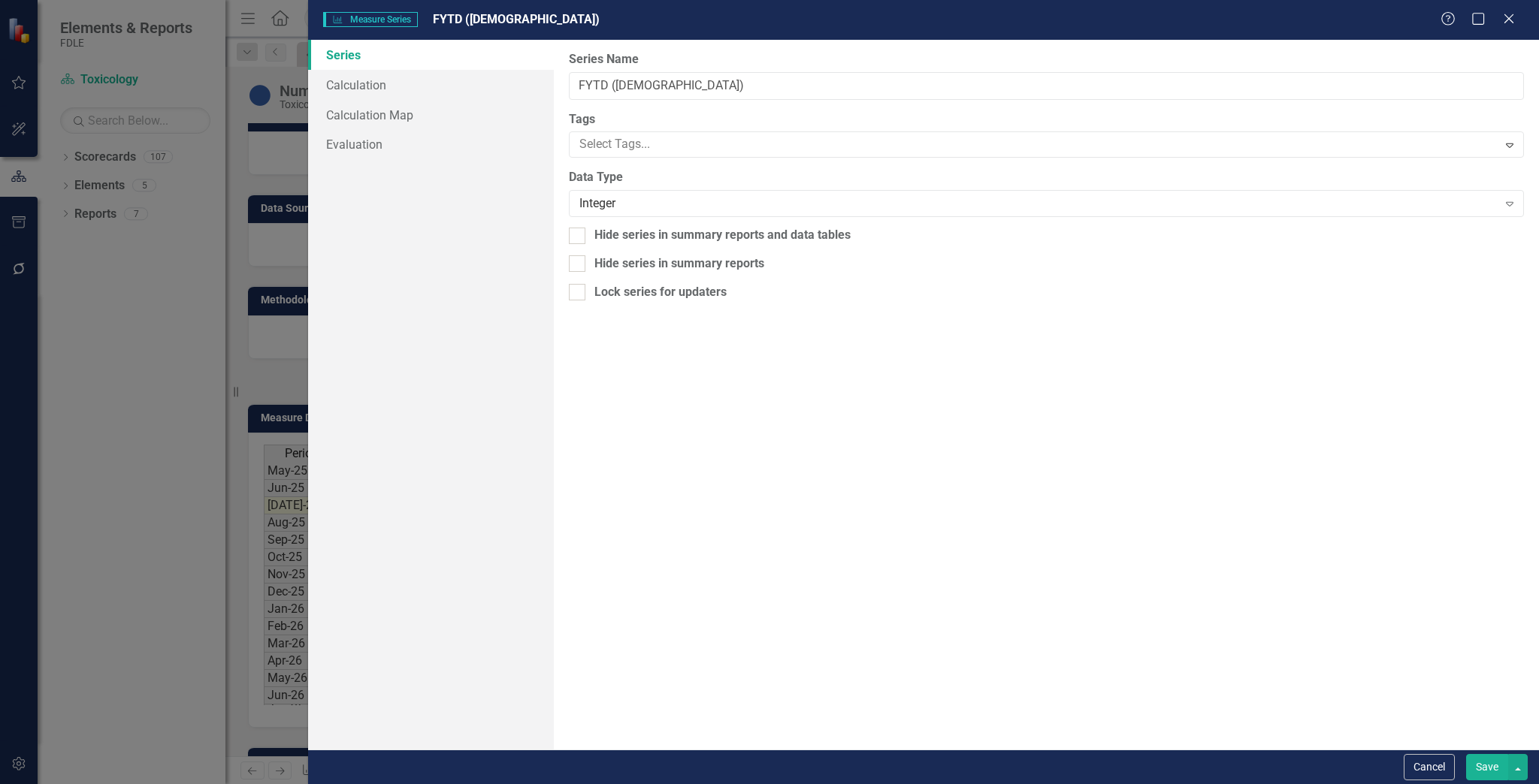
click at [1003, 457] on body "Elements & Reports FDLE Scorecard Toxicology Search Dropdown Scorecards 107 Dro…" at bounding box center [770, 392] width 1539 height 784
click at [435, 90] on link "Calculation" at bounding box center [430, 85] width 246 height 30
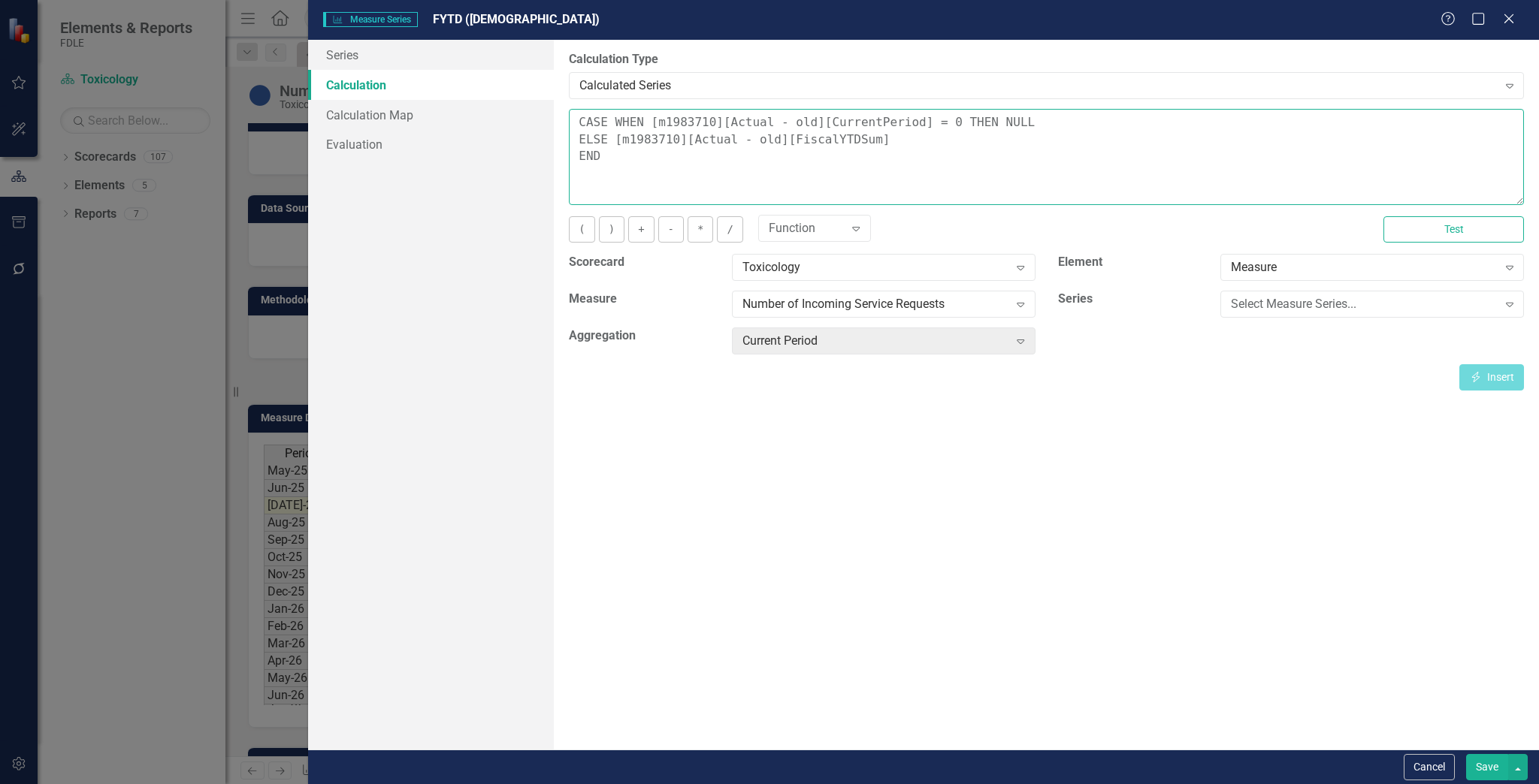
click at [890, 138] on textarea "CASE WHEN [m1983710][Actual - old][CurrentPeriod] = 0 THEN NULL ELSE [m1983710]…" at bounding box center [1046, 156] width 955 height 96
click at [839, 137] on textarea "CASE WHEN [m1983710][Actual - old][CurrentPeriod] = 0 THEN NULL ELSE [m1983710]…" at bounding box center [1046, 156] width 955 height 96
click at [766, 137] on textarea "CASE WHEN [m1983710][Actual - old][CurrentPeriod] = 0 THEN NULL ELSE [m1983710]…" at bounding box center [1046, 156] width 955 height 96
click at [762, 141] on textarea "CASE WHEN [m1983710][Actual - old][CurrentPeriod] = 0 THEN NULL ELSE [m1983710]…" at bounding box center [1046, 156] width 955 height 96
click at [766, 142] on textarea "CASE WHEN [m1983710][Actual - old][CurrentPeriod] = 0 THEN NULL ELSE [m1983710]…" at bounding box center [1046, 156] width 955 height 96
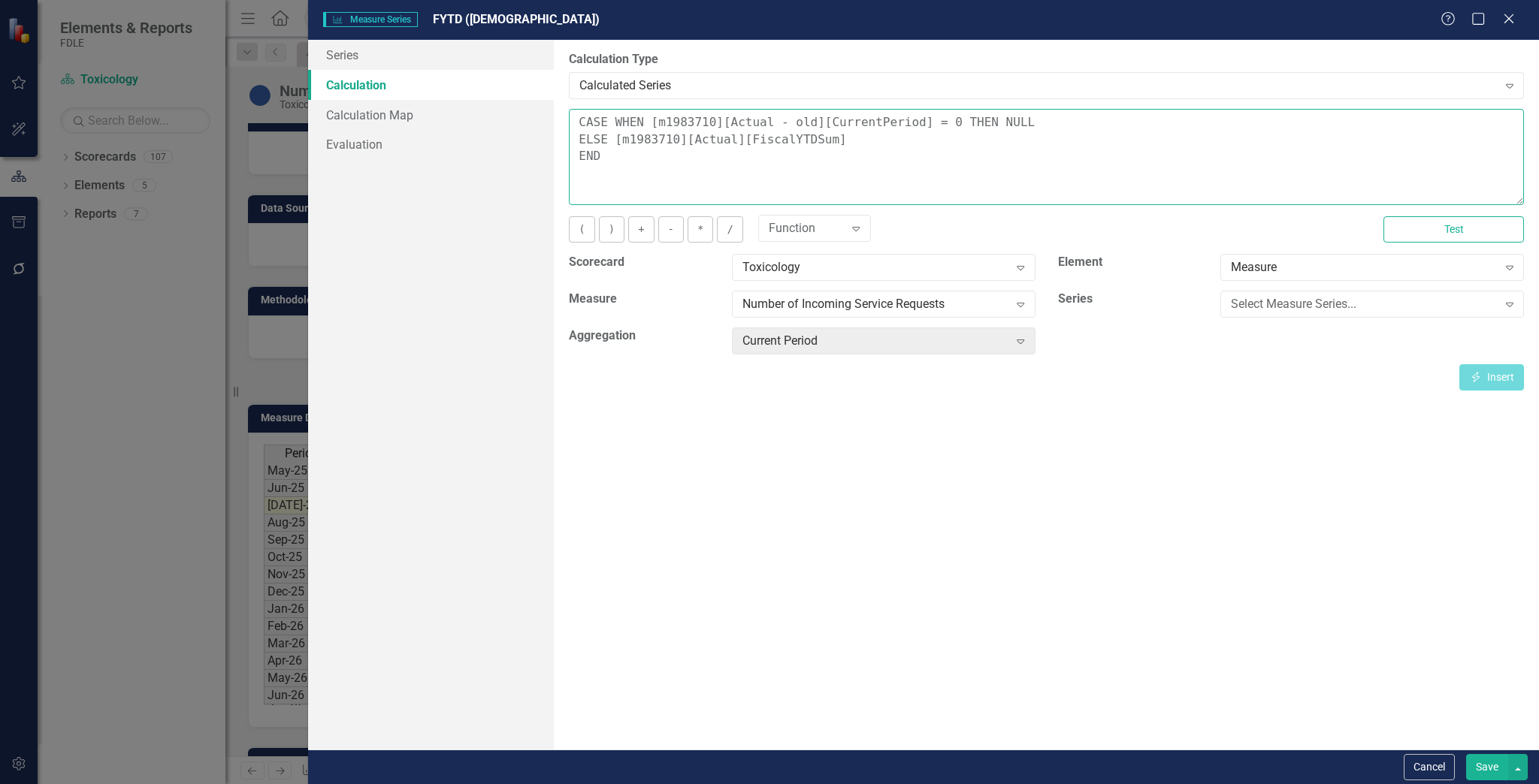
click at [799, 123] on textarea "CASE WHEN [m1983710][Actual - old][CurrentPeriod] = 0 THEN NULL ELSE [m1983710]…" at bounding box center [1046, 156] width 955 height 96
type textarea "CASE WHEN [m1983710][Actual][CurrentPeriod] = 0 THEN NULL ELSE [m1983710][Actua…"
click at [1482, 758] on button "Save" at bounding box center [1486, 768] width 42 height 26
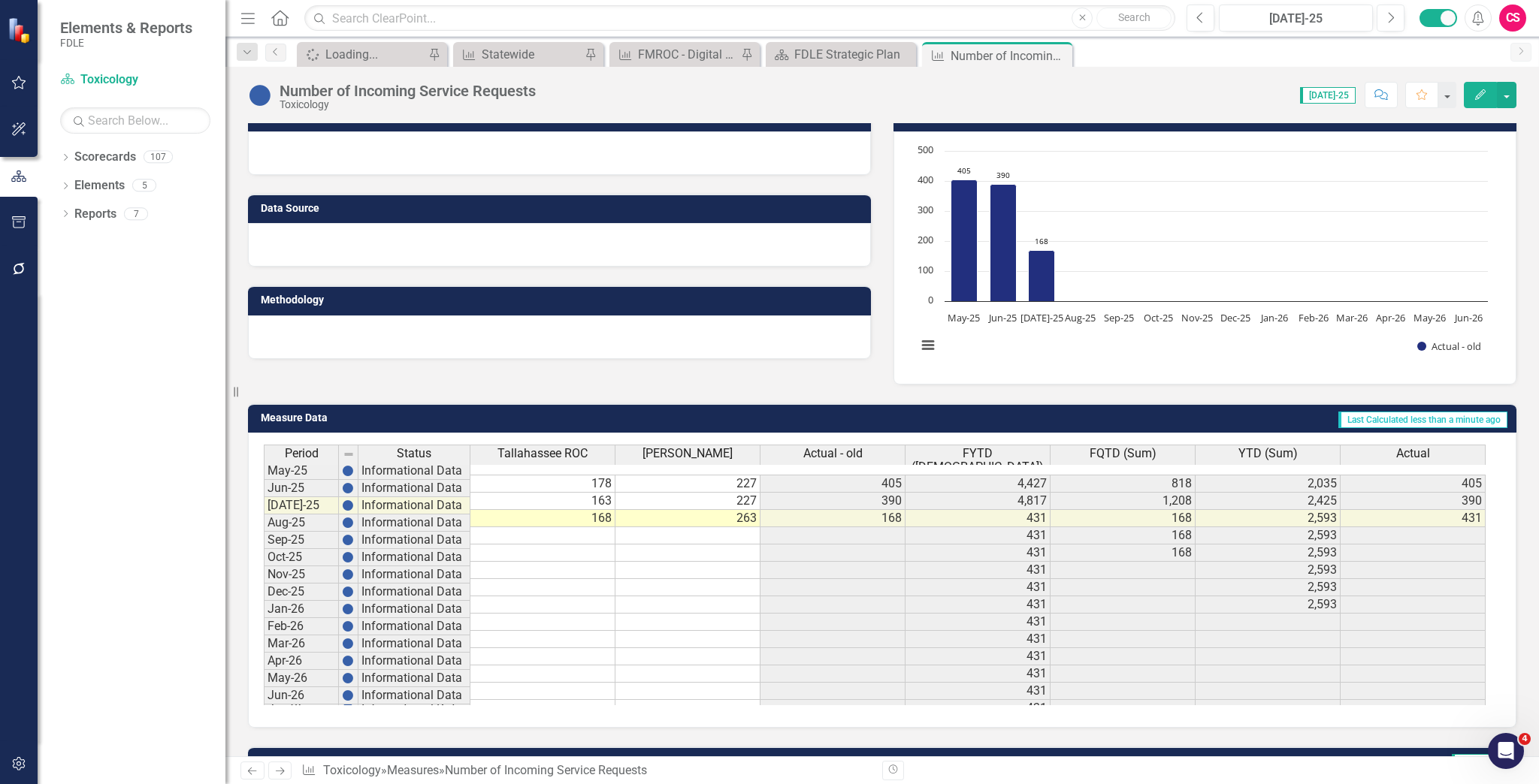
click at [1127, 452] on span "FQTD (Sum)" at bounding box center [1123, 453] width 67 height 13
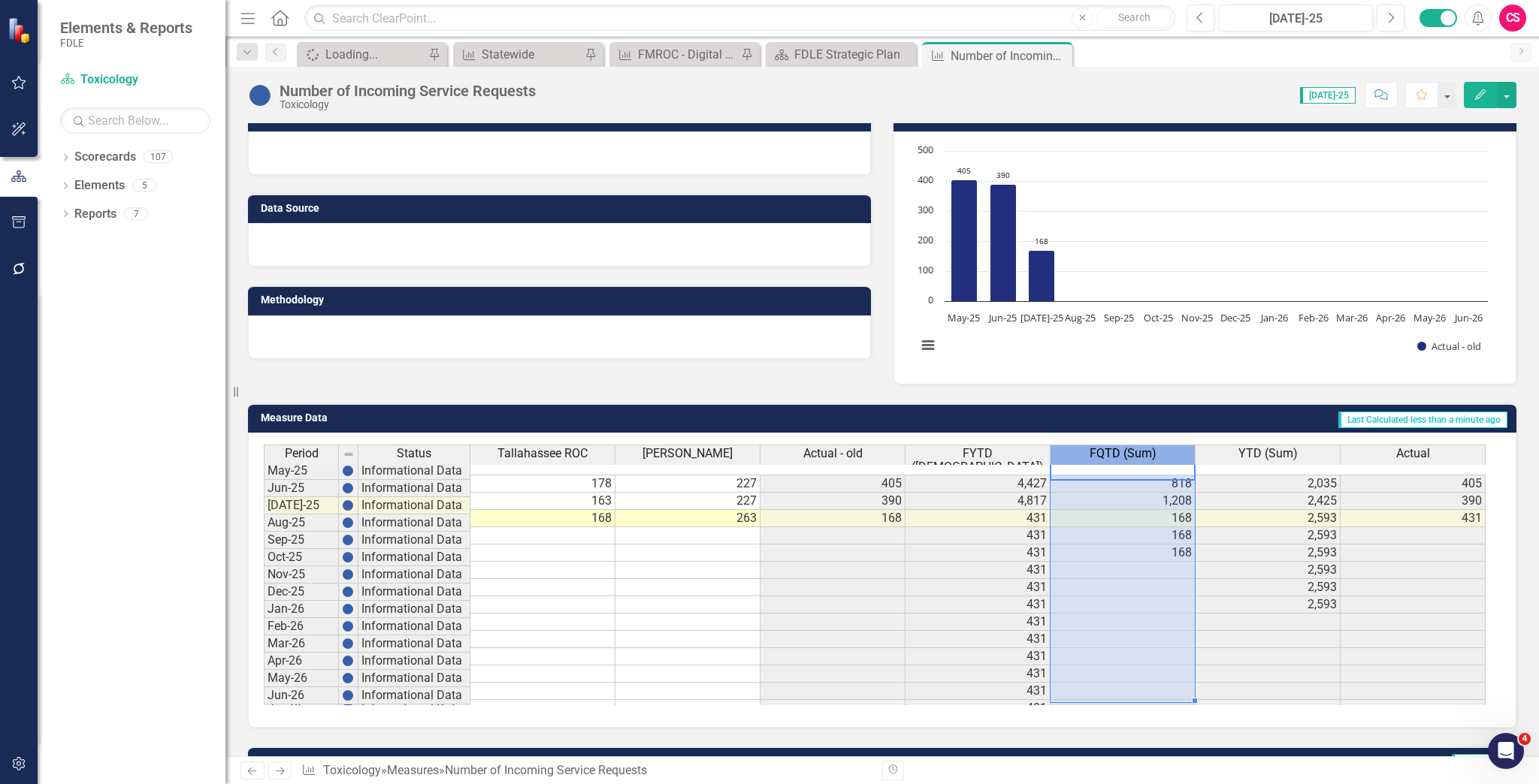
click at [1127, 452] on span "FQTD (Sum)" at bounding box center [1123, 453] width 67 height 13
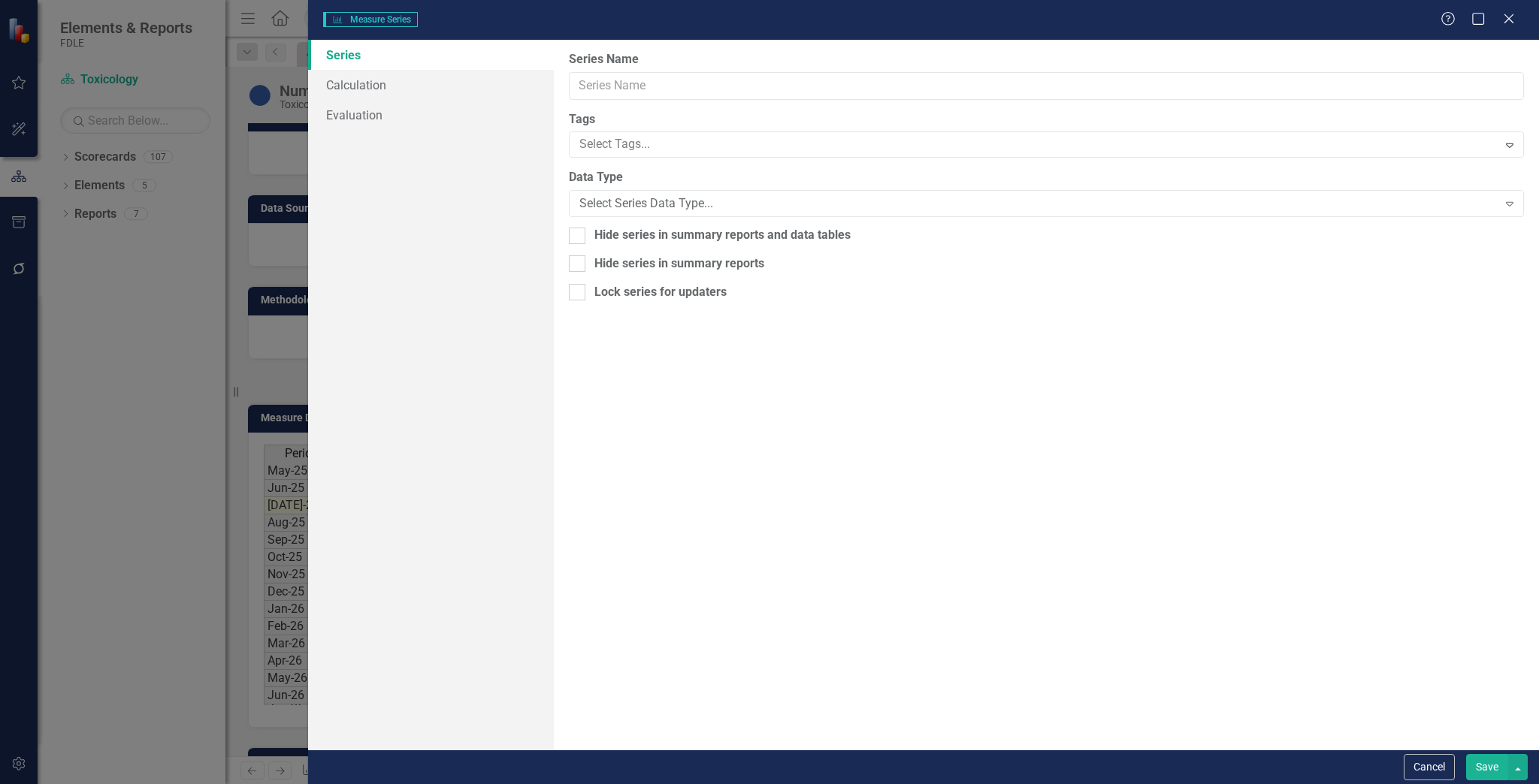
type input "FQTD (Sum)"
click at [393, 85] on link "Calculation" at bounding box center [430, 85] width 246 height 30
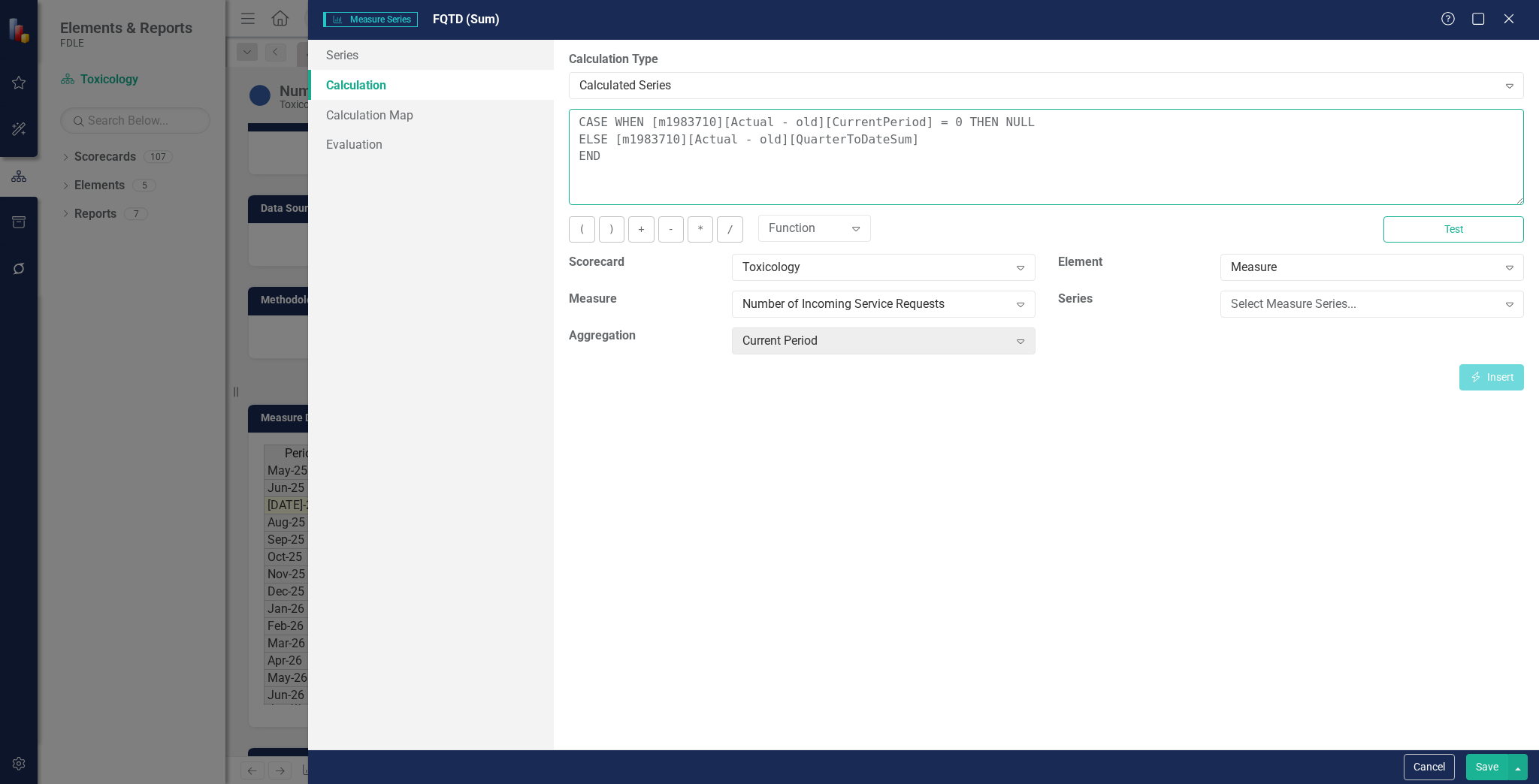
click at [761, 141] on textarea "CASE WHEN [m1983710][Actual - old][CurrentPeriod] = 0 THEN NULL ELSE [m1983710]…" at bounding box center [1046, 156] width 955 height 96
click at [797, 123] on textarea "CASE WHEN [m1983710][Actual - old][CurrentPeriod] = 0 THEN NULL ELSE [m1983710]…" at bounding box center [1046, 156] width 955 height 96
type textarea "CASE WHEN [m1983710][Actual][CurrentPeriod] = 0 THEN NULL ELSE [m1983710][Actua…"
click at [1467, 765] on button "Save" at bounding box center [1486, 768] width 42 height 26
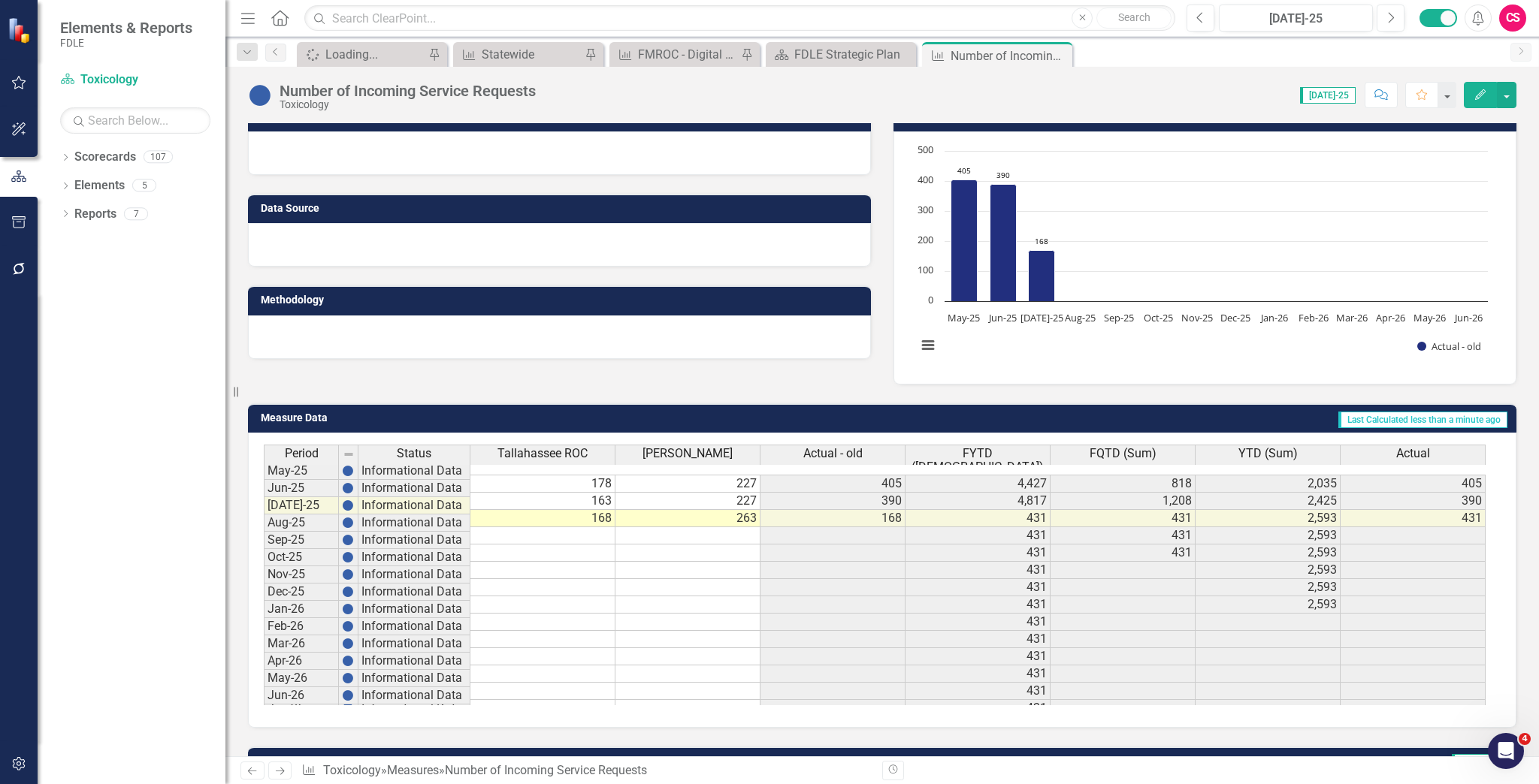
click at [1283, 447] on span "YTD (Sum)" at bounding box center [1268, 453] width 59 height 13
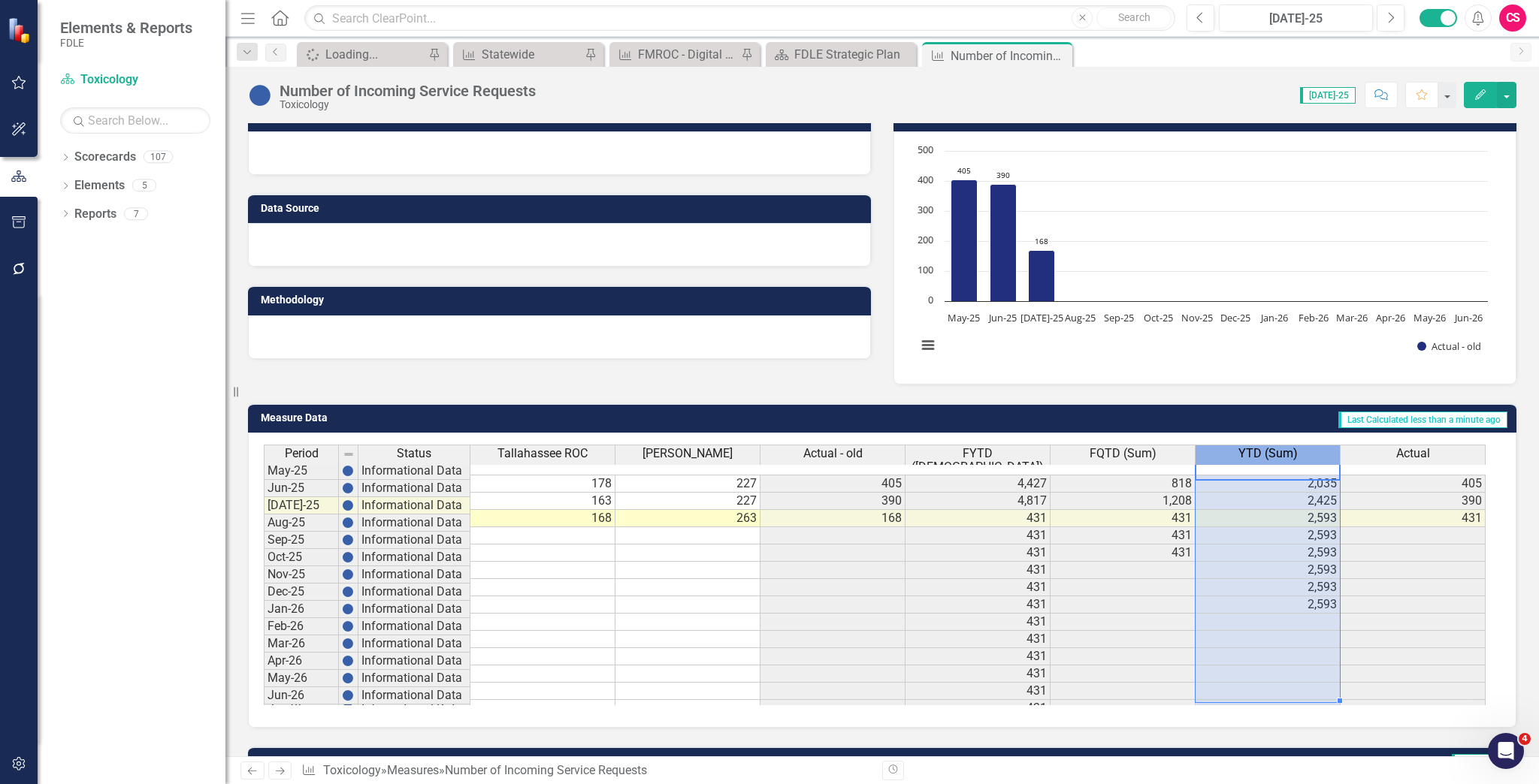
click at [1283, 447] on span "YTD (Sum)" at bounding box center [1268, 453] width 59 height 13
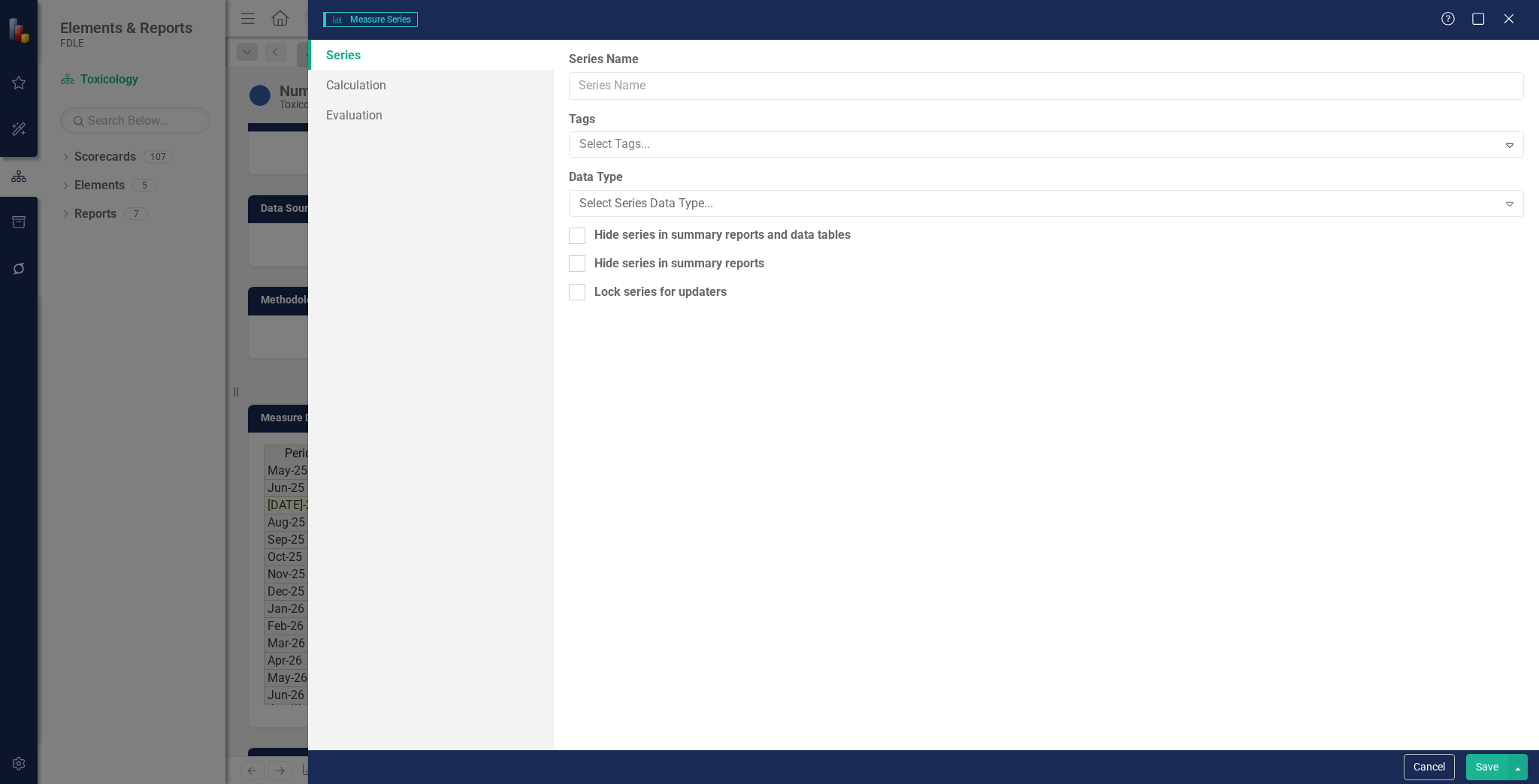
type input "YTD (Sum)"
click at [400, 84] on link "Calculation" at bounding box center [430, 85] width 246 height 30
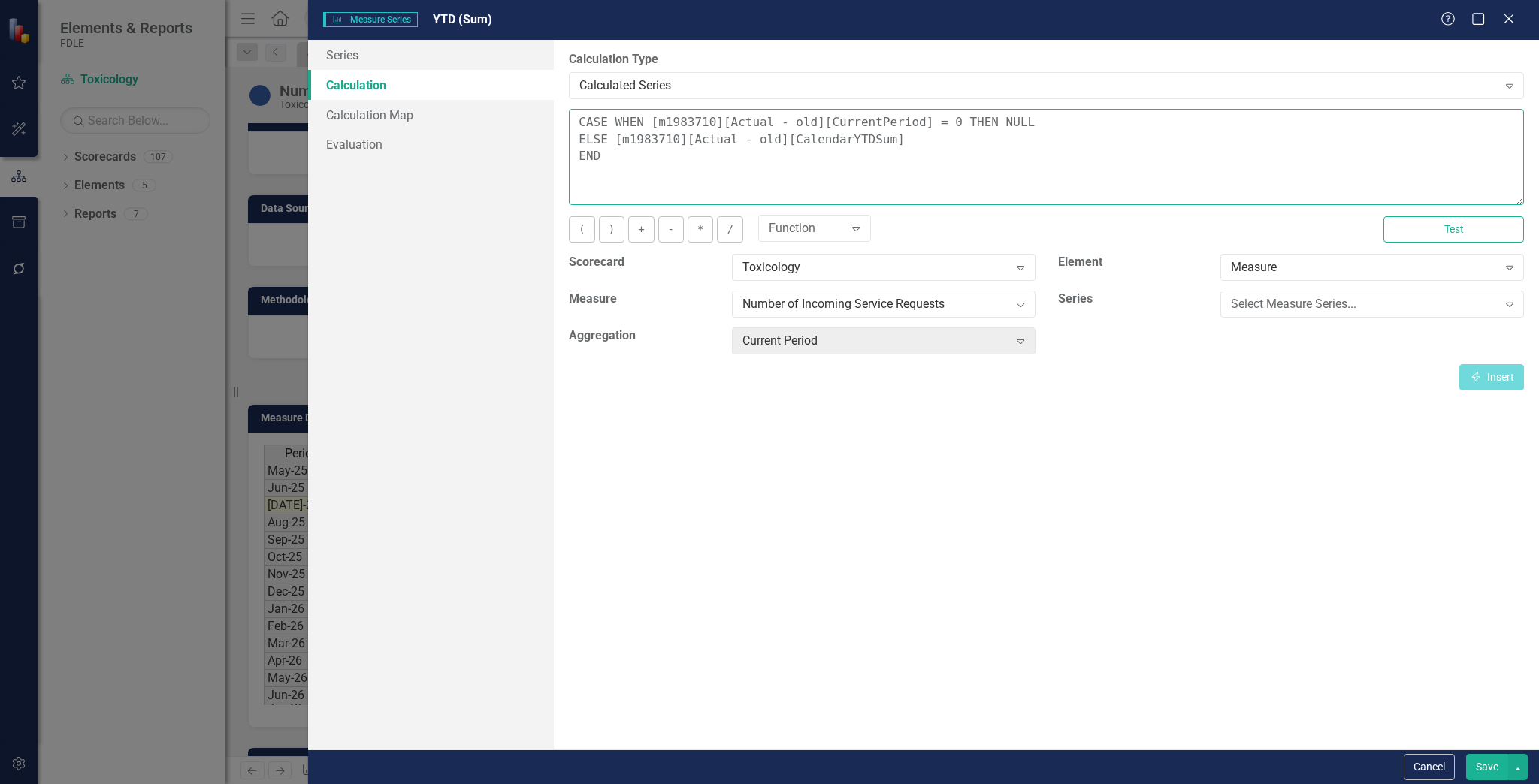
click at [765, 144] on textarea "CASE WHEN [m1983710][Actual - old][CurrentPeriod] = 0 THEN NULL ELSE [m1983710]…" at bounding box center [1046, 156] width 955 height 96
click at [802, 120] on textarea "CASE WHEN [m1983710][Actual - old][CurrentPeriod] = 0 THEN NULL ELSE [m1983710]…" at bounding box center [1046, 156] width 955 height 96
click at [797, 120] on textarea "CASE WHEN [m1983710][Actual - old][CurrentPeriod] = 0 THEN NULL ELSE [m1983710]…" at bounding box center [1046, 156] width 955 height 96
type textarea "CASE WHEN [m1983710][Actual][CurrentPeriod] = 0 THEN NULL ELSE [m1983710][Actua…"
click at [1490, 766] on button "Save" at bounding box center [1486, 768] width 42 height 26
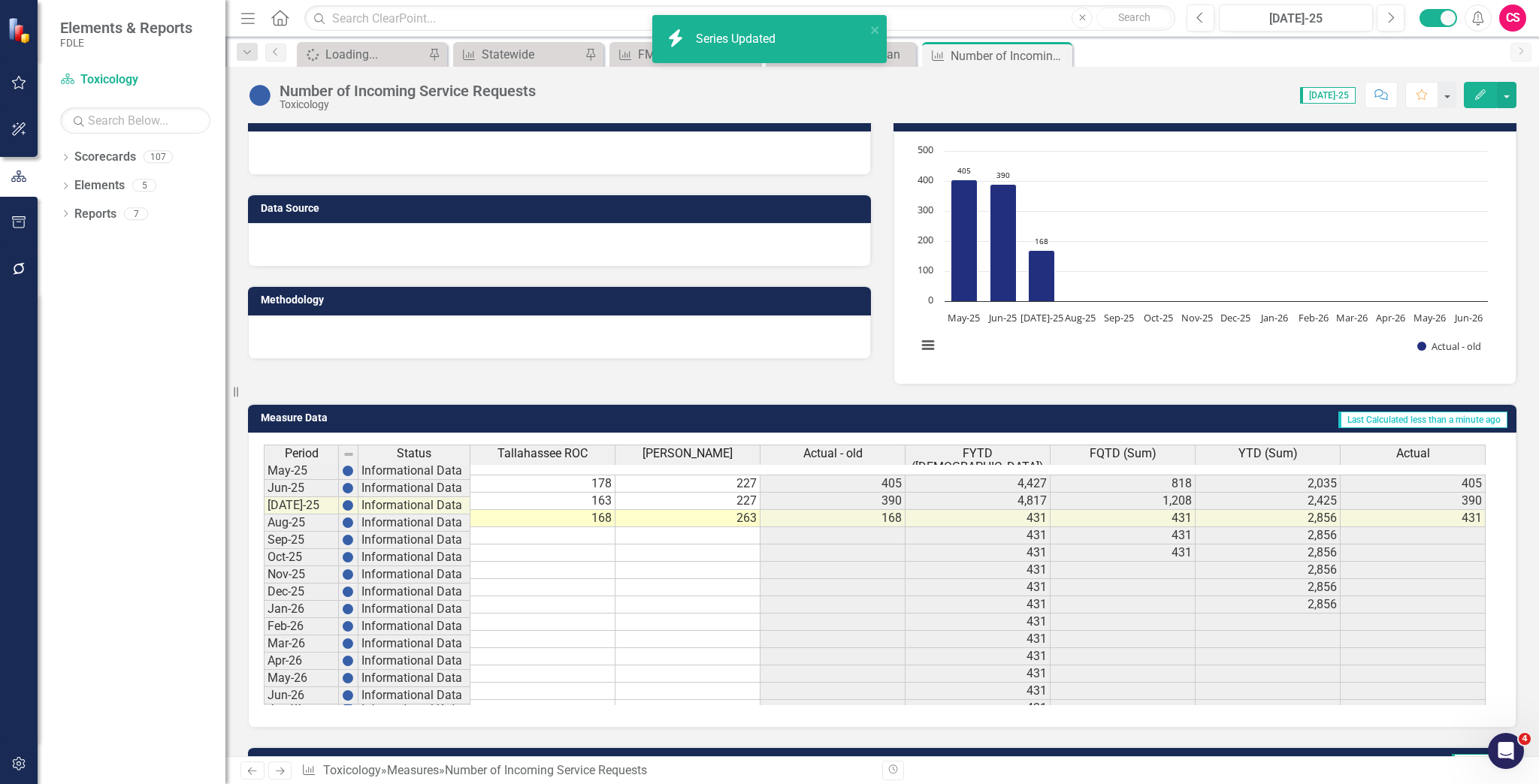
click at [1475, 100] on icon "Edit" at bounding box center [1481, 95] width 13 height 11
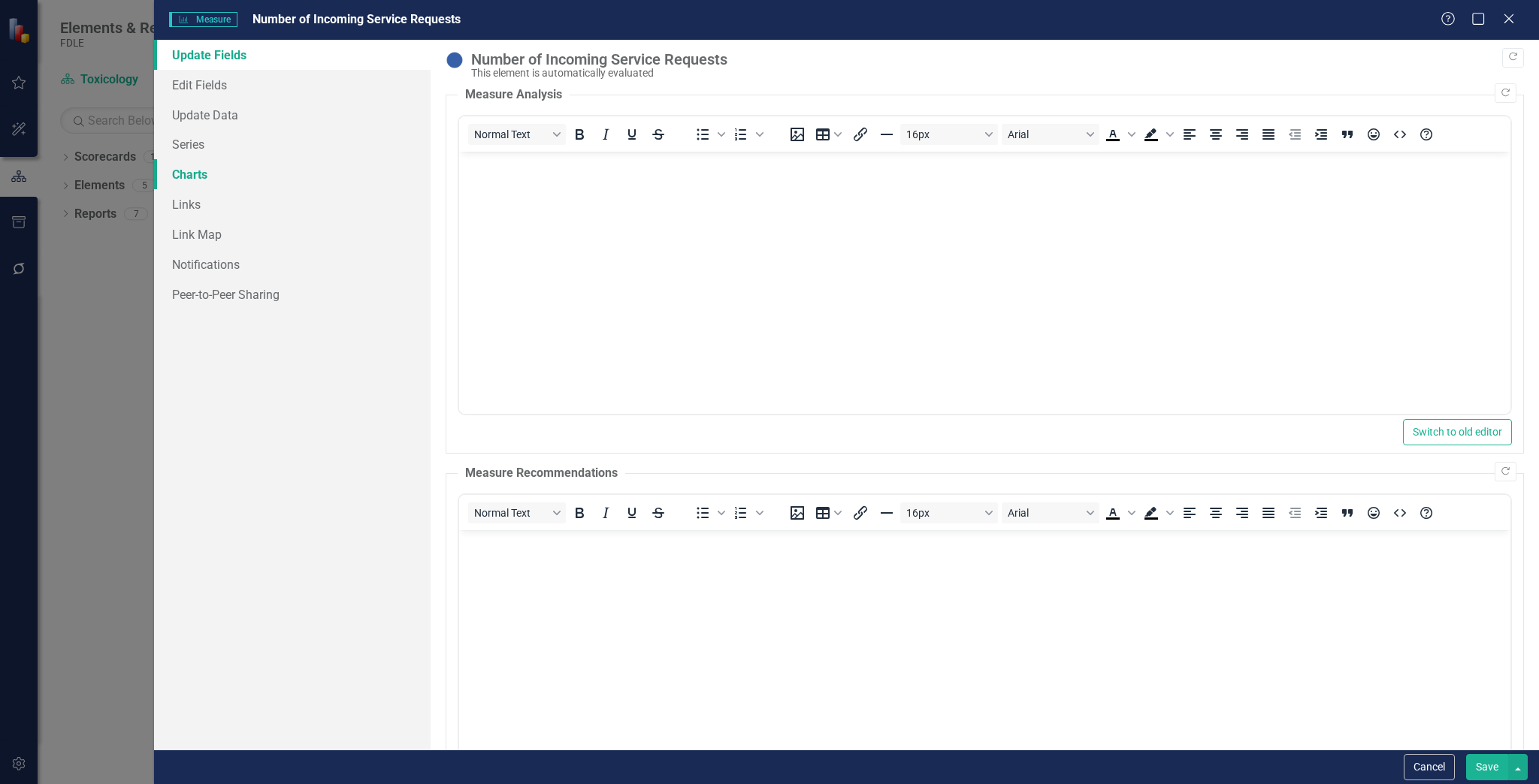
scroll to position [0, 0]
click at [252, 128] on div "Update Fields Edit Fields Update Data Series Charts Links Link Map Notification…" at bounding box center [292, 394] width 277 height 710
click at [250, 147] on link "Series" at bounding box center [292, 144] width 277 height 30
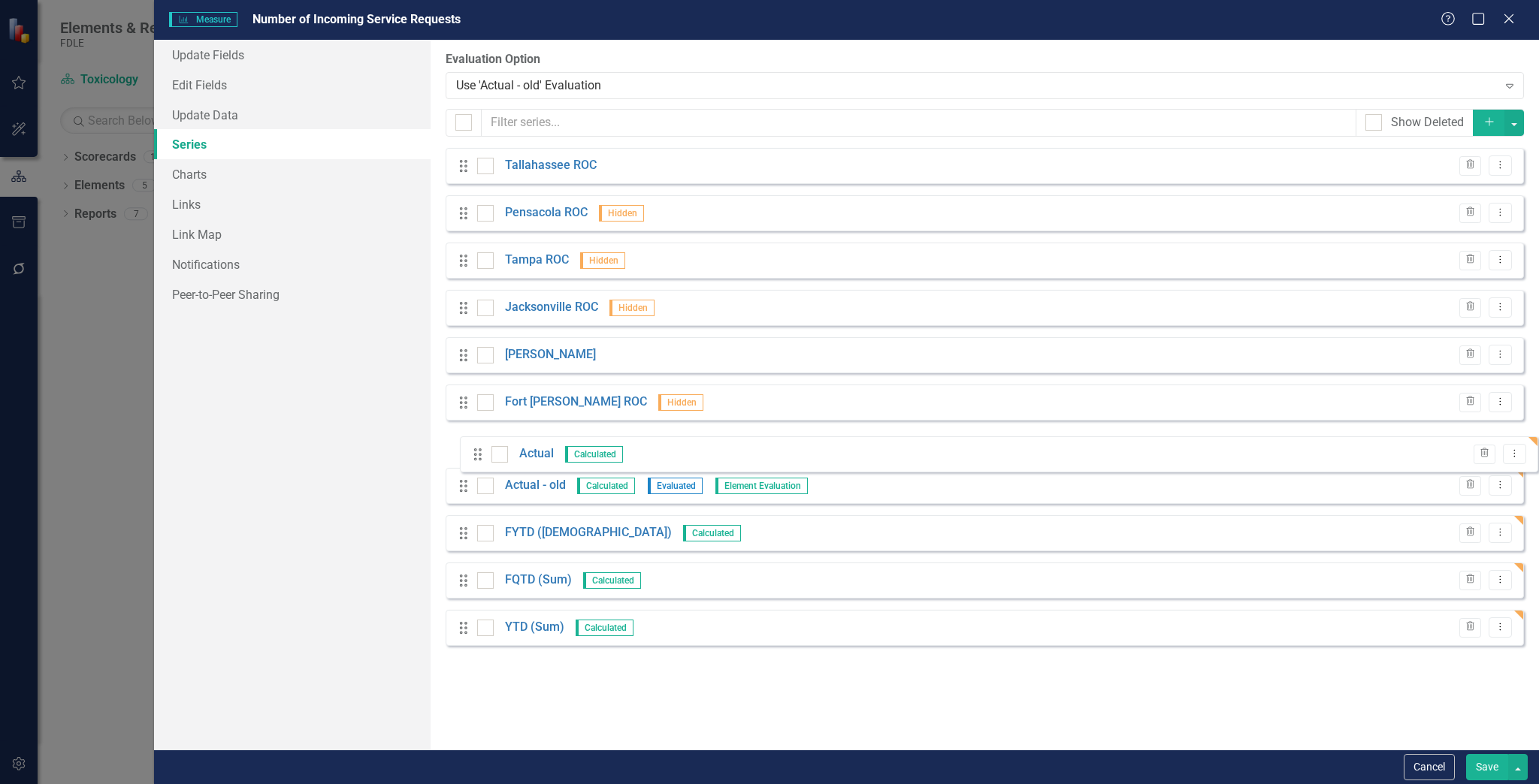
drag, startPoint x: 471, startPoint y: 635, endPoint x: 478, endPoint y: 445, distance: 190.1
click at [484, 451] on div "Drag Tallahassee ROC Trash Dropdown Menu Drag Pensacola ROC Hidden Trash Dropdo…" at bounding box center [984, 402] width 1078 height 509
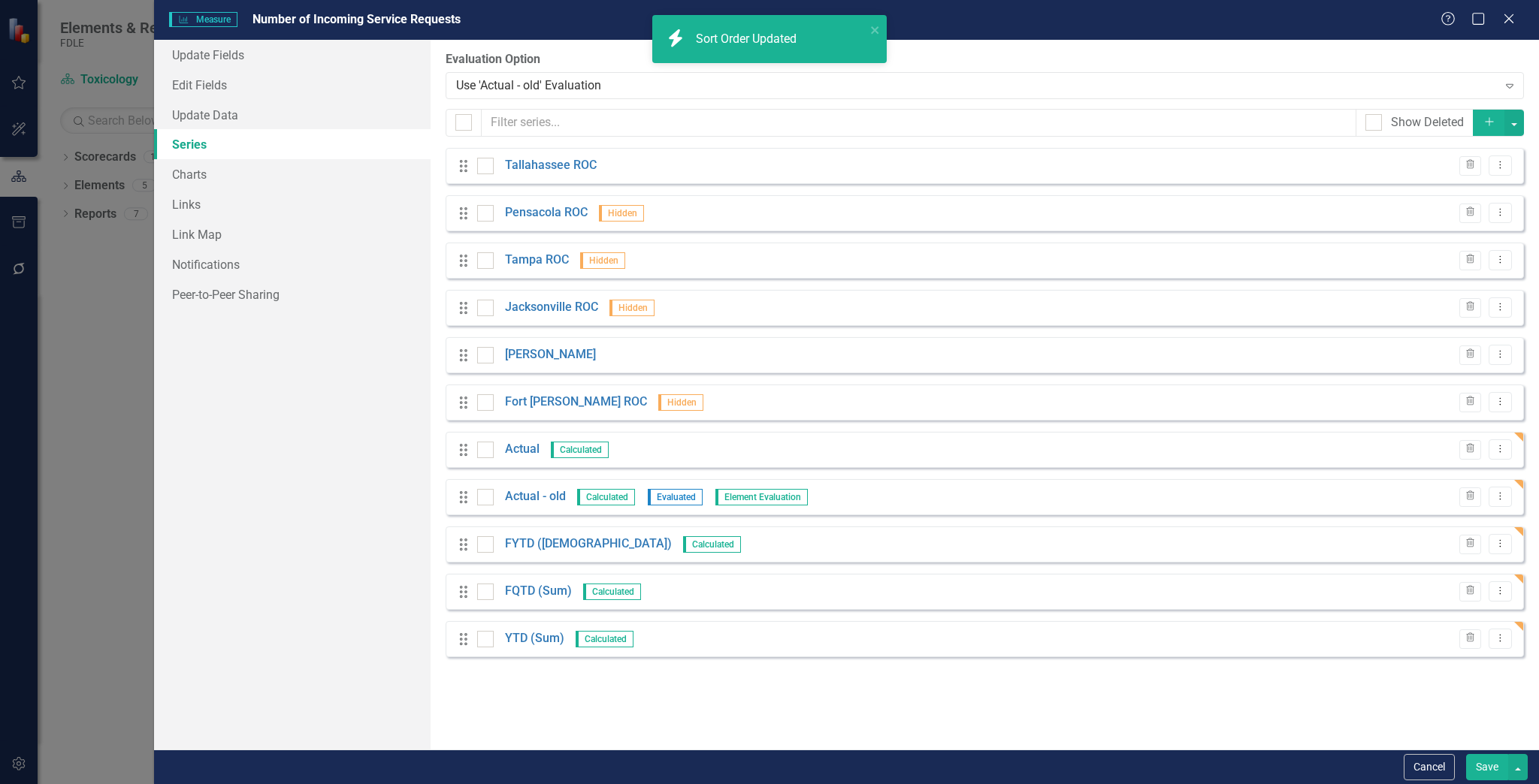
click at [1481, 773] on button "Save" at bounding box center [1486, 768] width 42 height 26
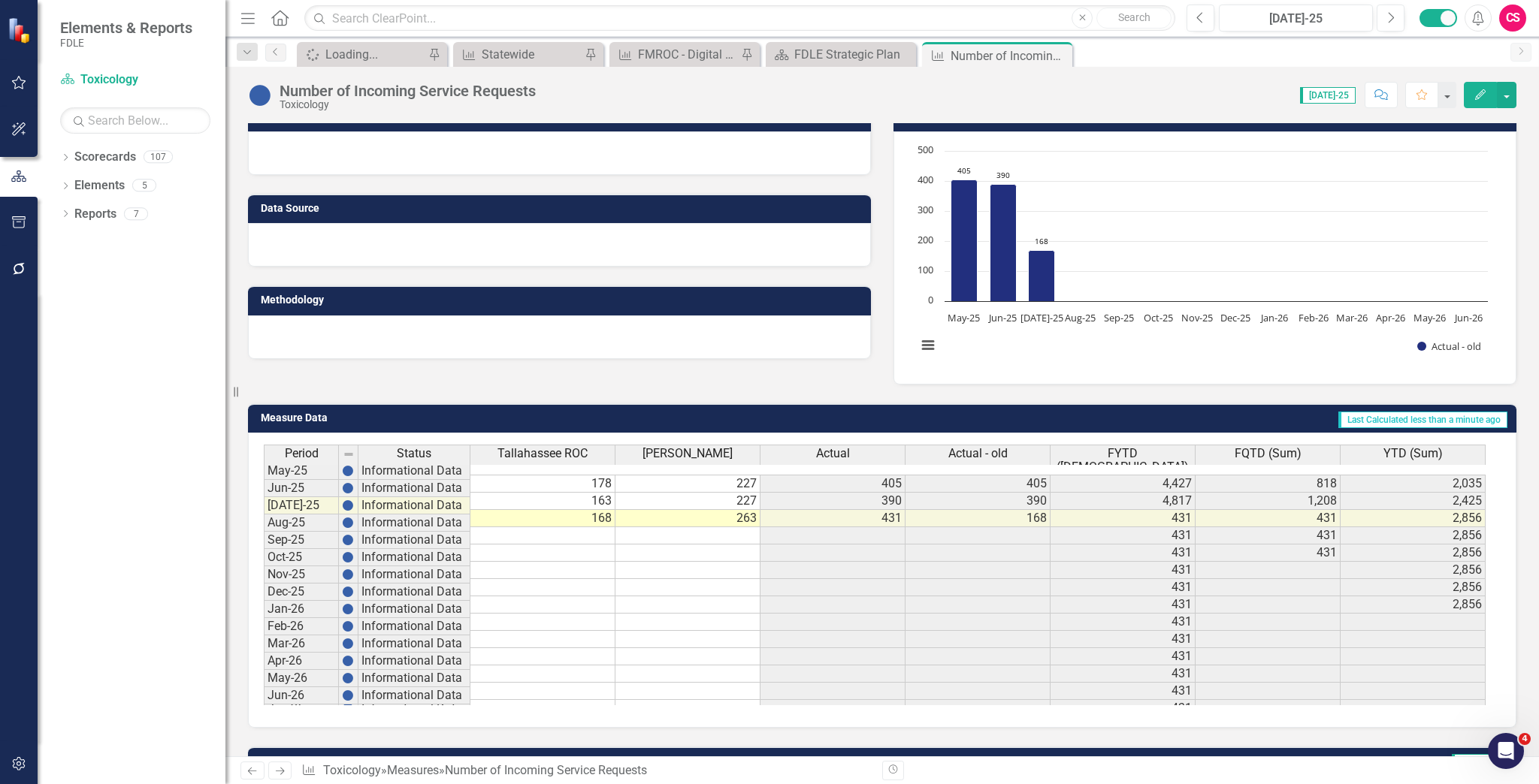
click at [1146, 355] on rect "Interactive chart" at bounding box center [1202, 256] width 586 height 225
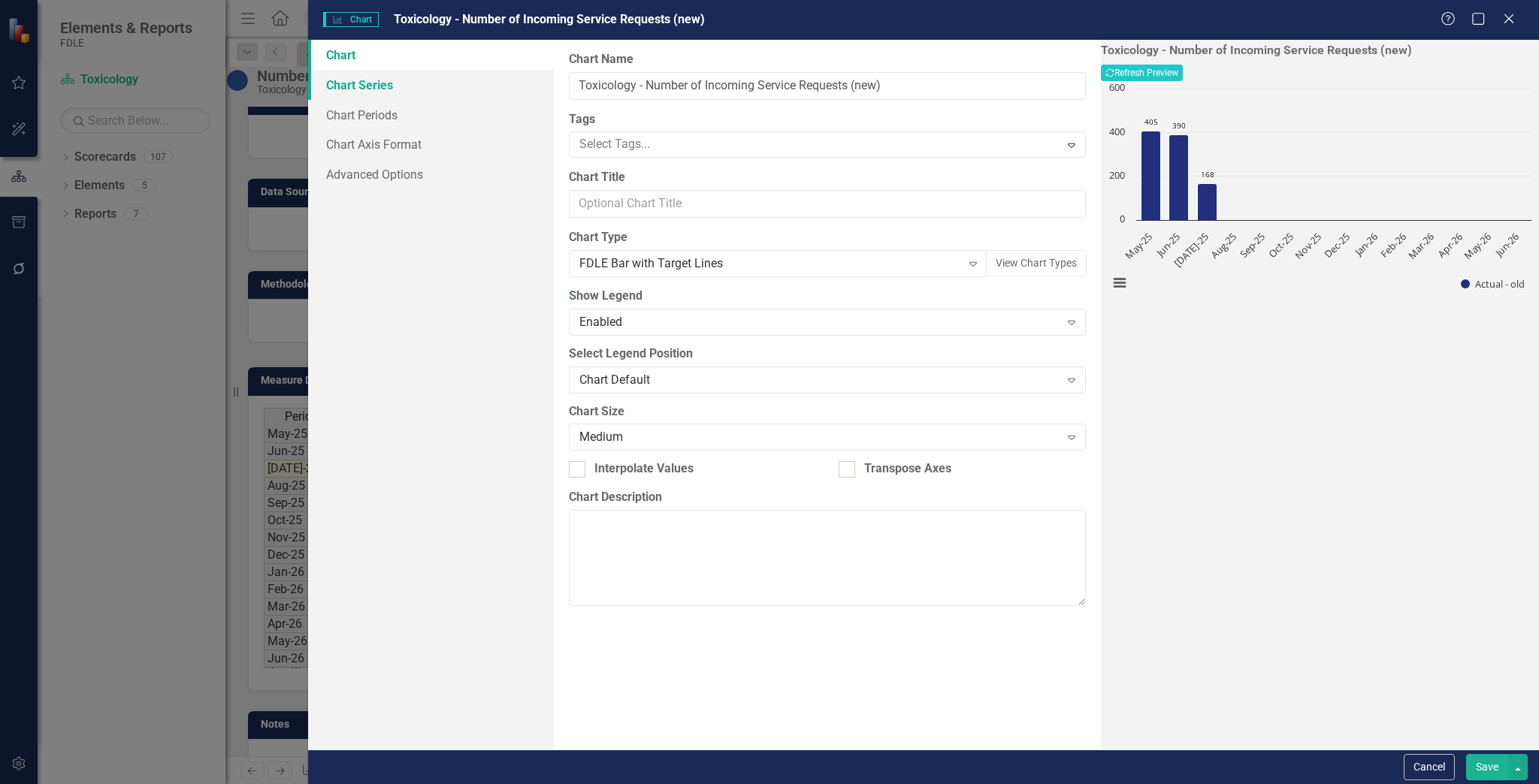
click at [395, 80] on link "Chart Series" at bounding box center [430, 85] width 246 height 30
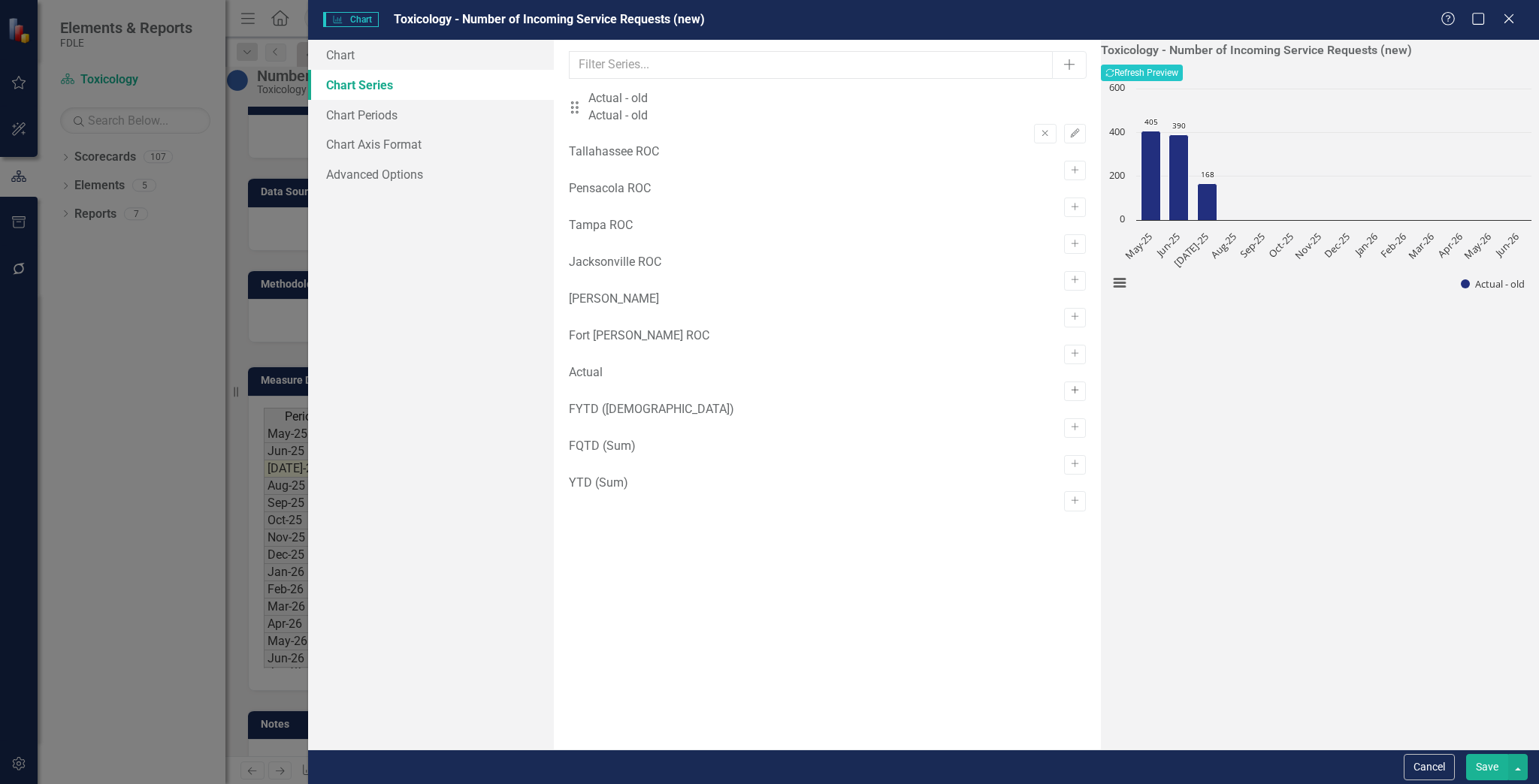
click at [1071, 394] on icon "button" at bounding box center [1074, 390] width 7 height 7
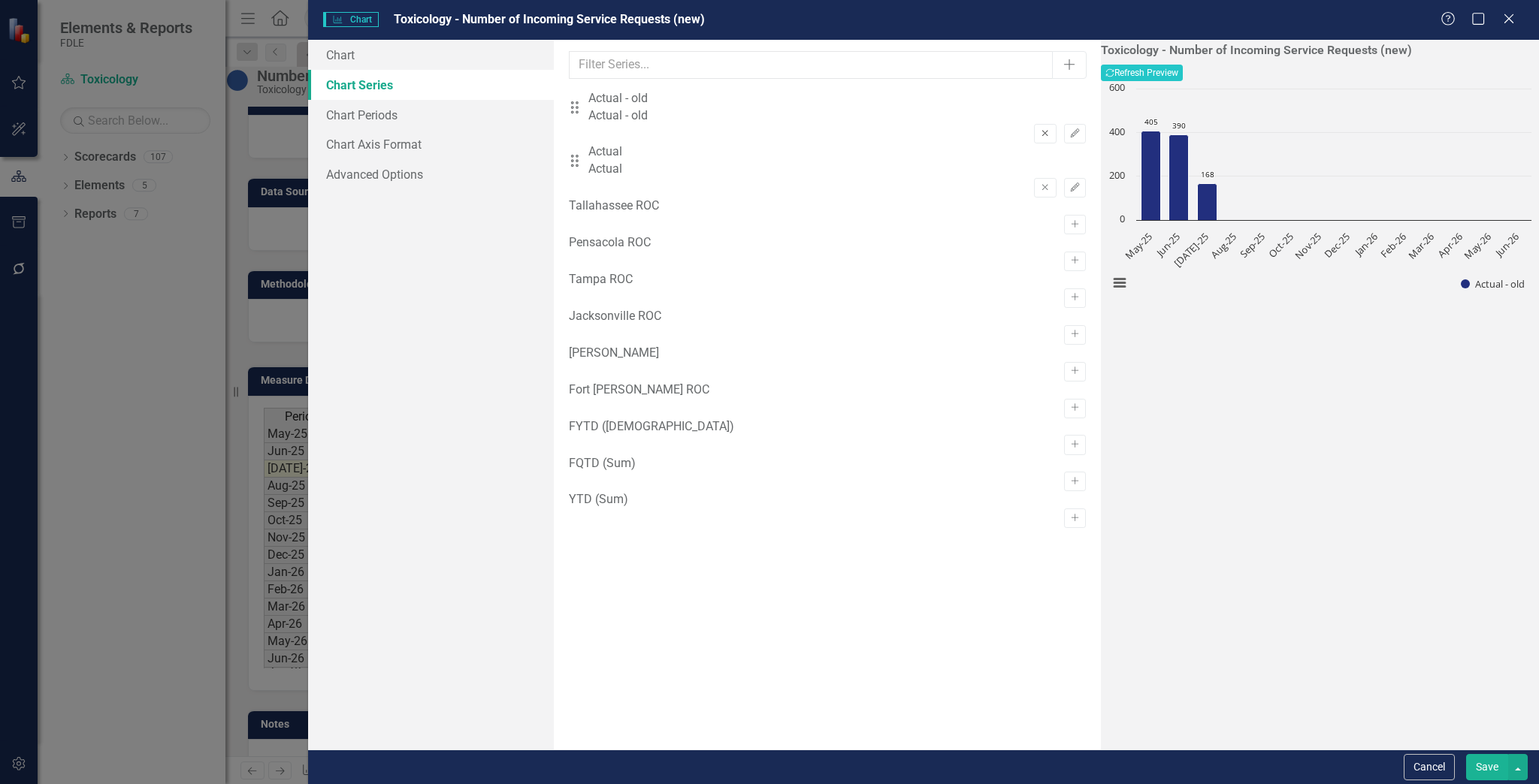
click at [1039, 129] on icon "Remove" at bounding box center [1045, 133] width 12 height 9
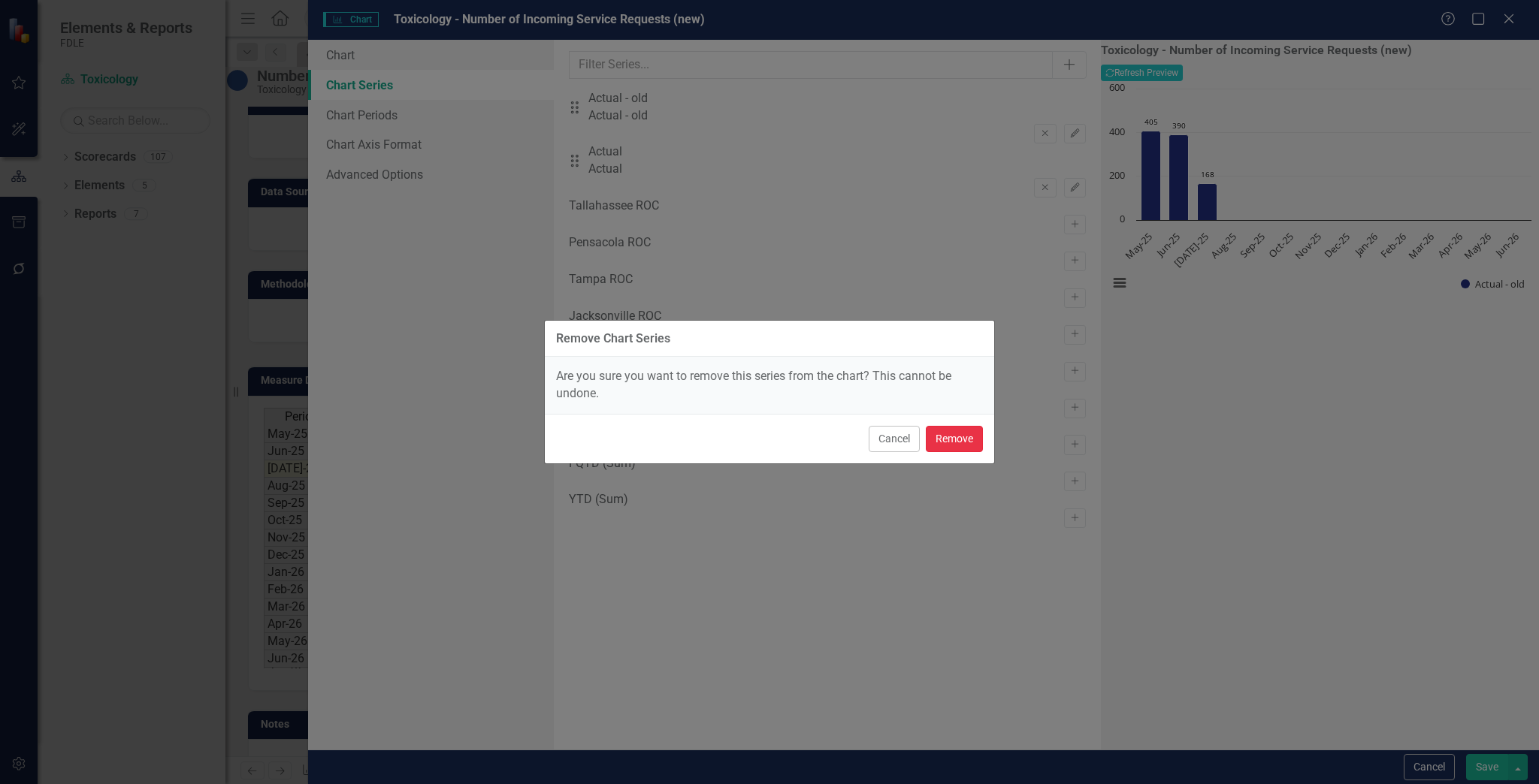
drag, startPoint x: 969, startPoint y: 440, endPoint x: 966, endPoint y: 429, distance: 11.4
click at [968, 438] on button "Remove" at bounding box center [954, 439] width 57 height 26
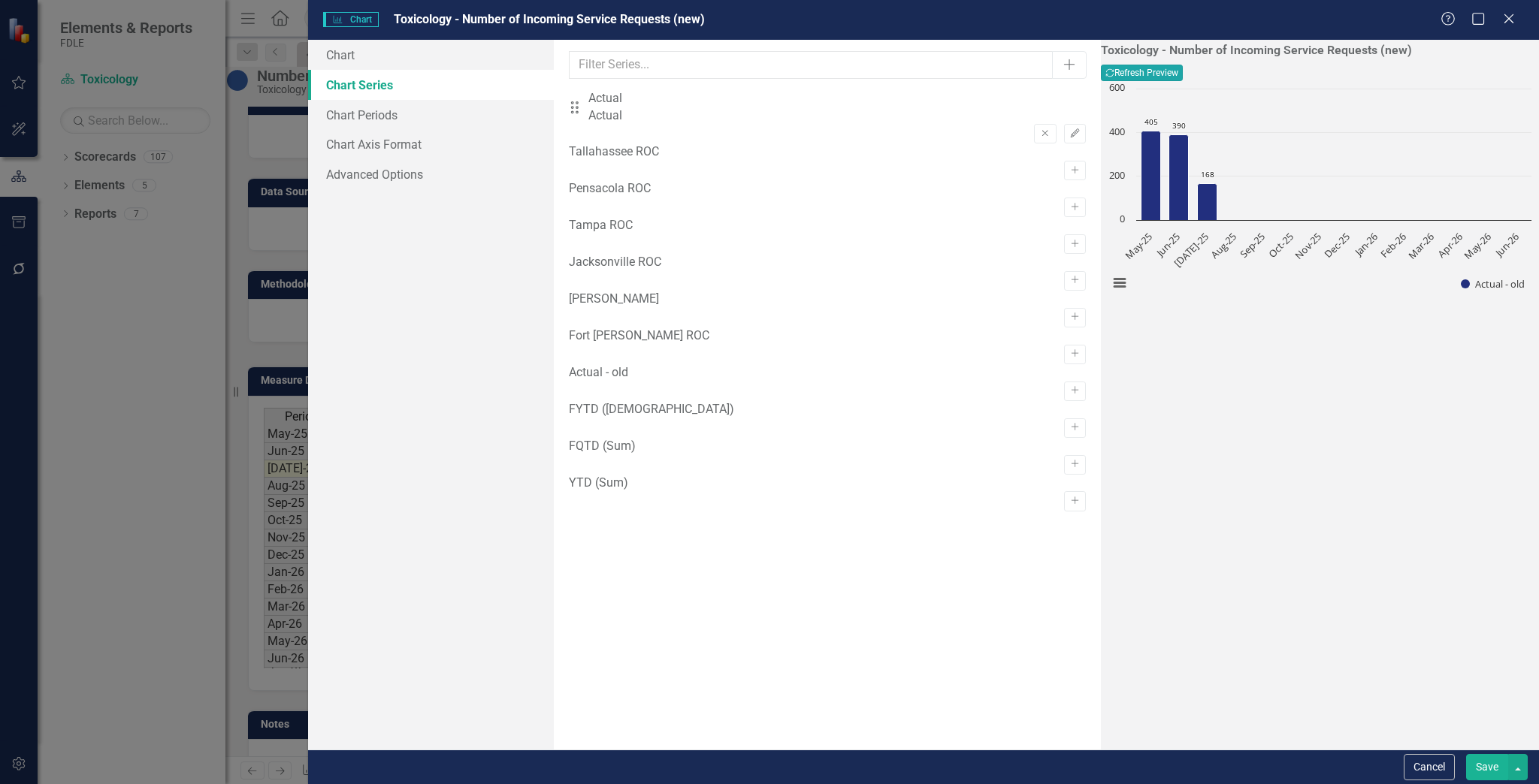
click at [1183, 77] on button "Recalculate Refresh Preview" at bounding box center [1142, 73] width 82 height 16
click at [1480, 763] on button "Save" at bounding box center [1486, 768] width 42 height 26
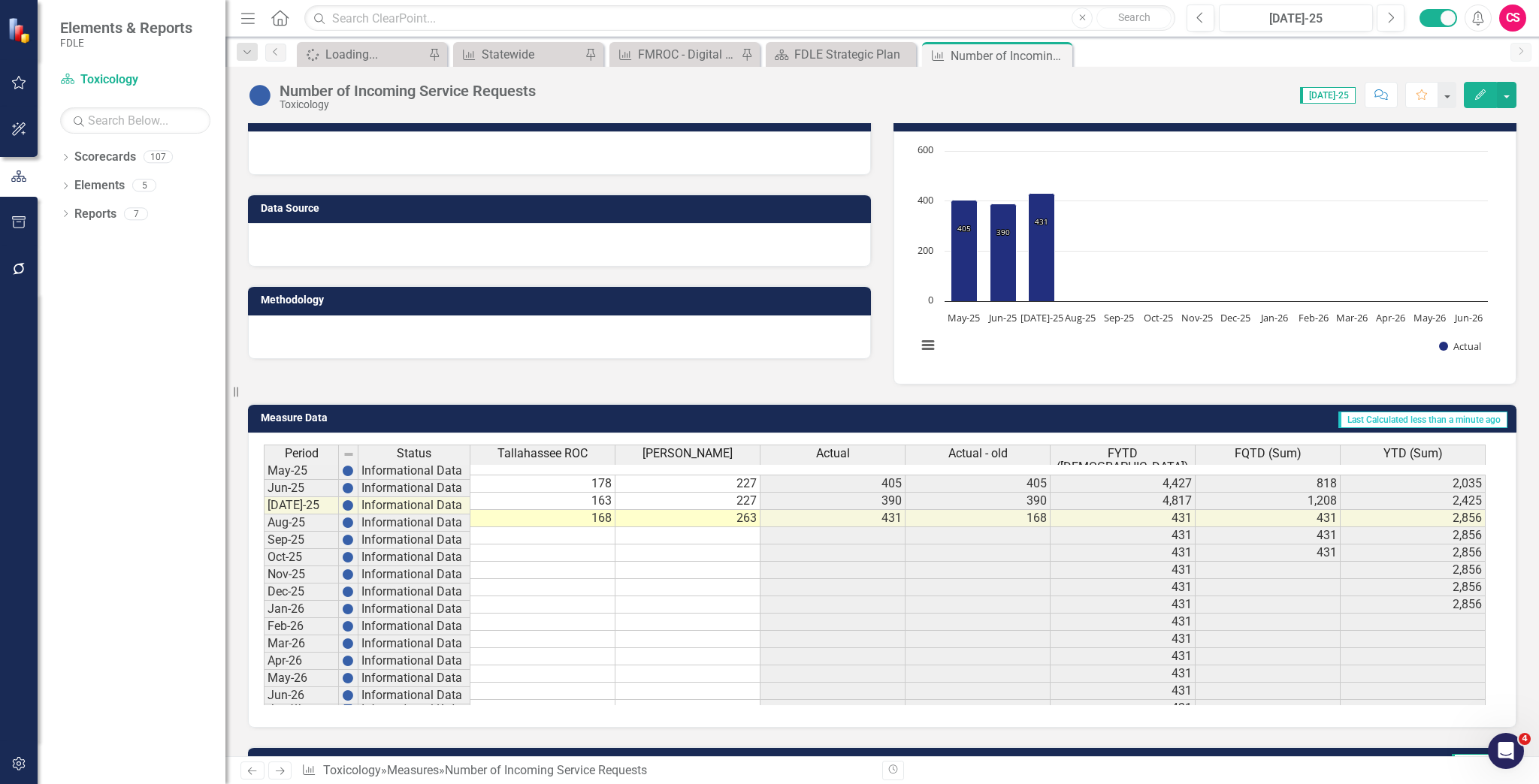
click at [1476, 95] on icon "Edit" at bounding box center [1481, 95] width 13 height 11
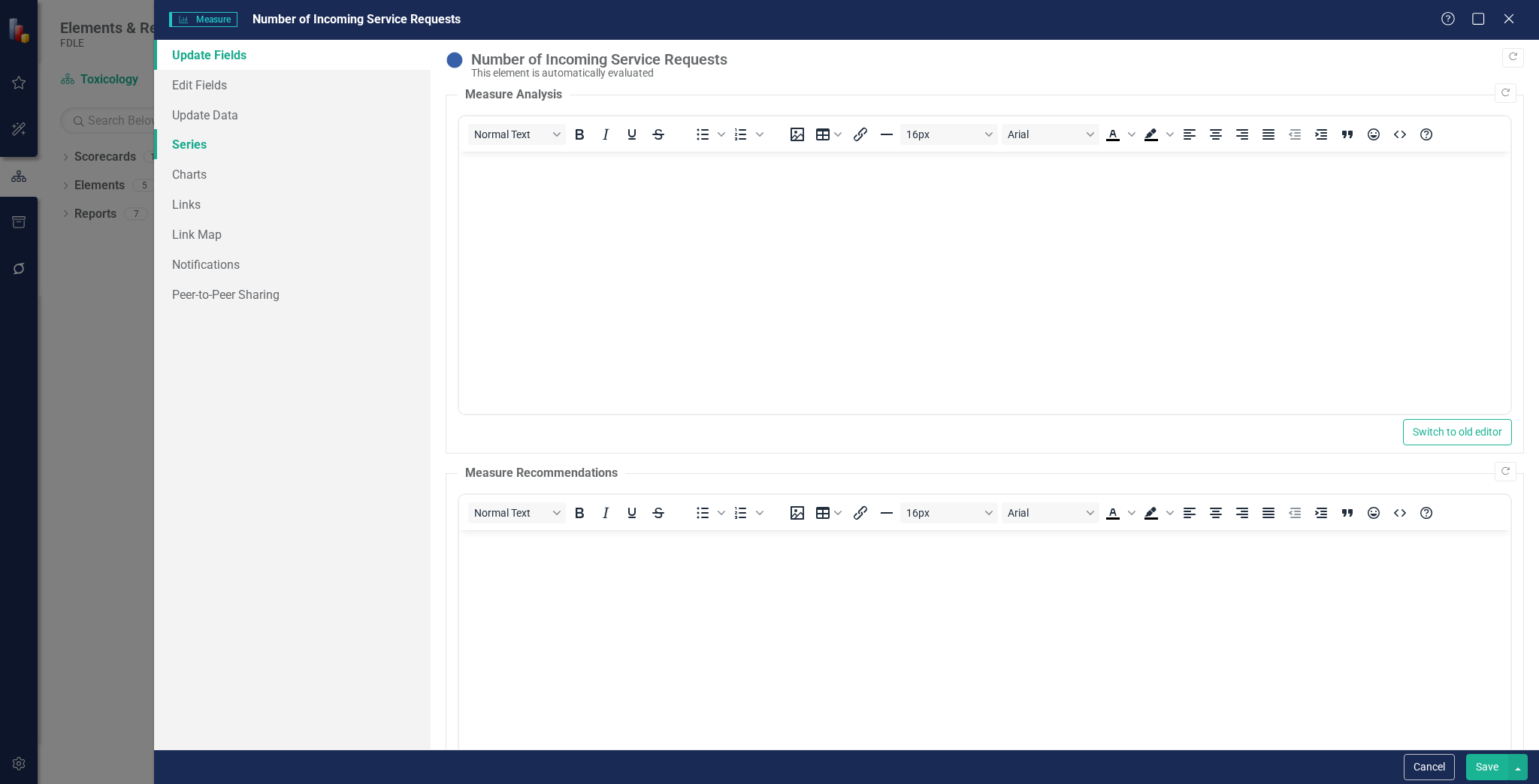
click at [246, 149] on link "Series" at bounding box center [292, 144] width 277 height 30
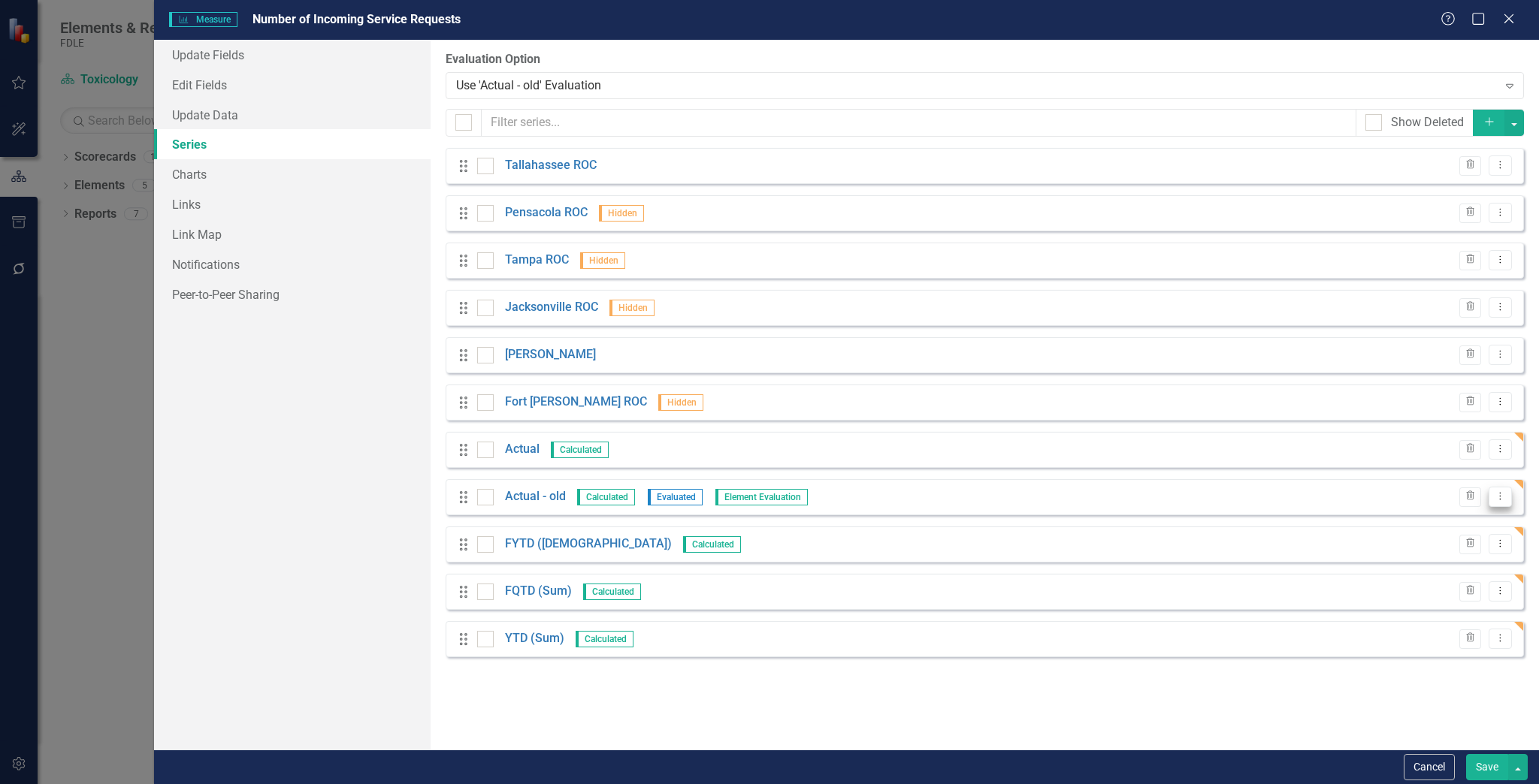
click at [1499, 491] on icon "Dropdown Menu" at bounding box center [1500, 496] width 13 height 10
click at [1414, 577] on link "Trash Delete Measure Series" at bounding box center [1425, 577] width 170 height 28
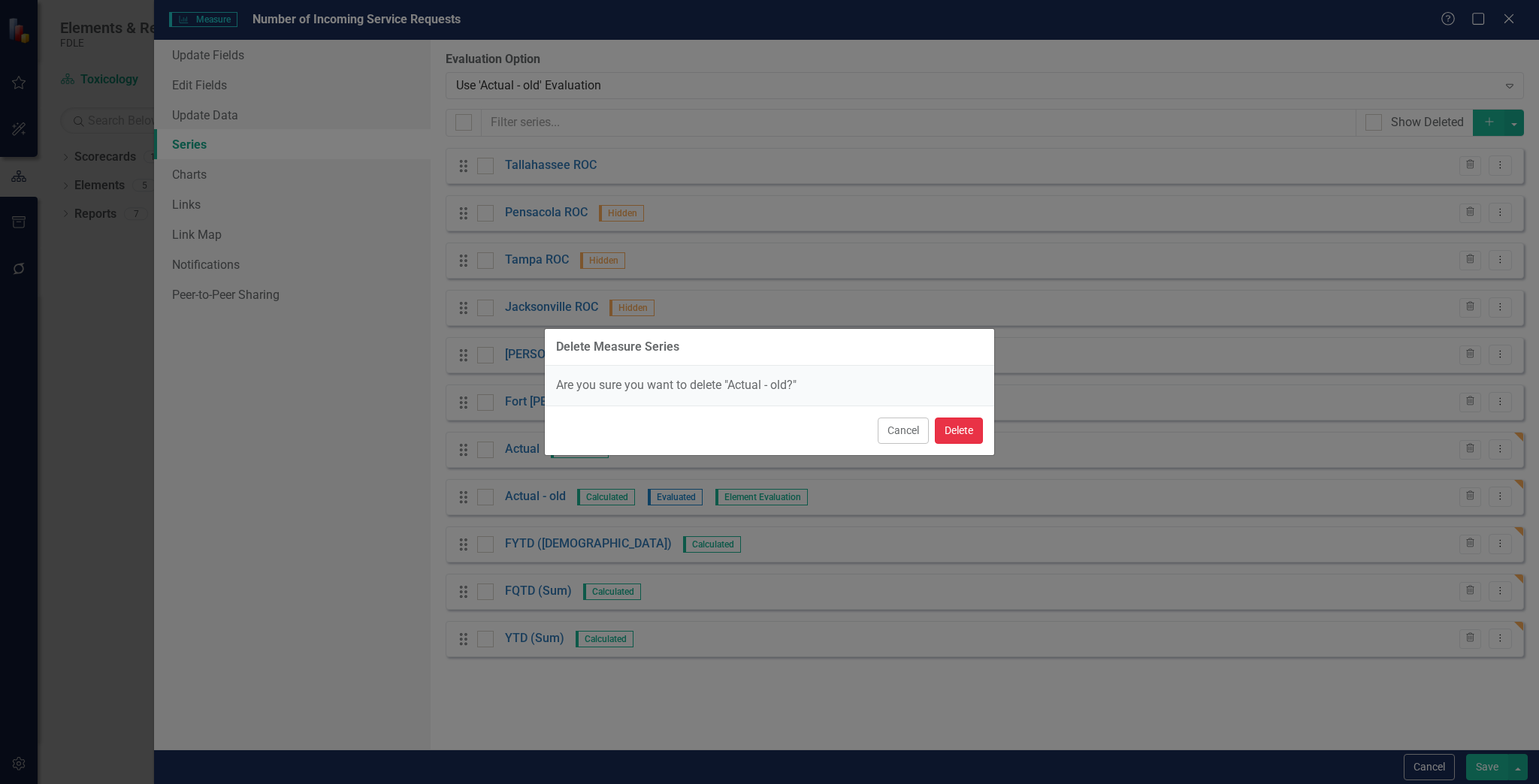
click at [966, 428] on button "Delete" at bounding box center [959, 431] width 48 height 26
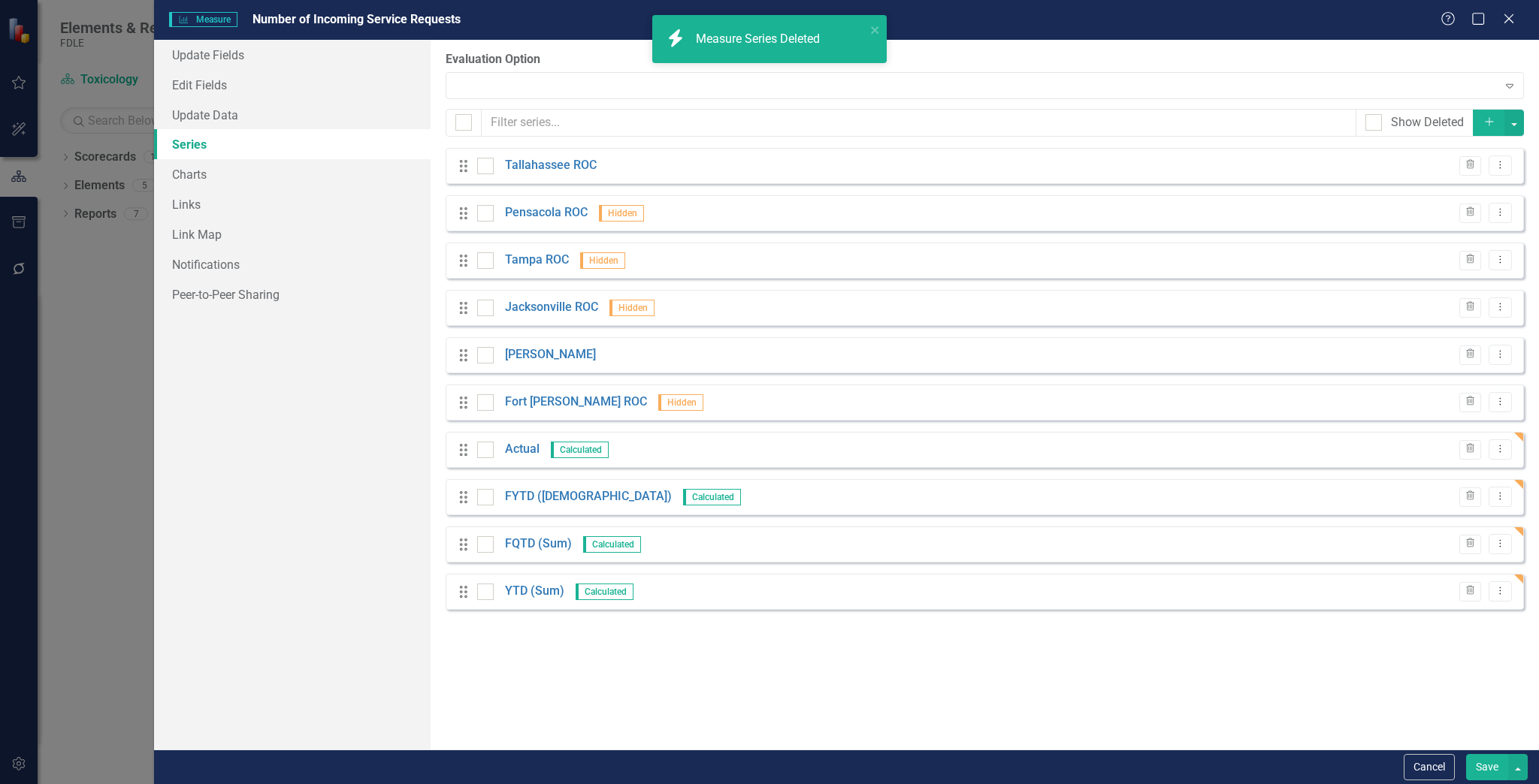
click at [1489, 766] on button "Save" at bounding box center [1486, 768] width 42 height 26
